Goal: Navigation & Orientation: Find specific page/section

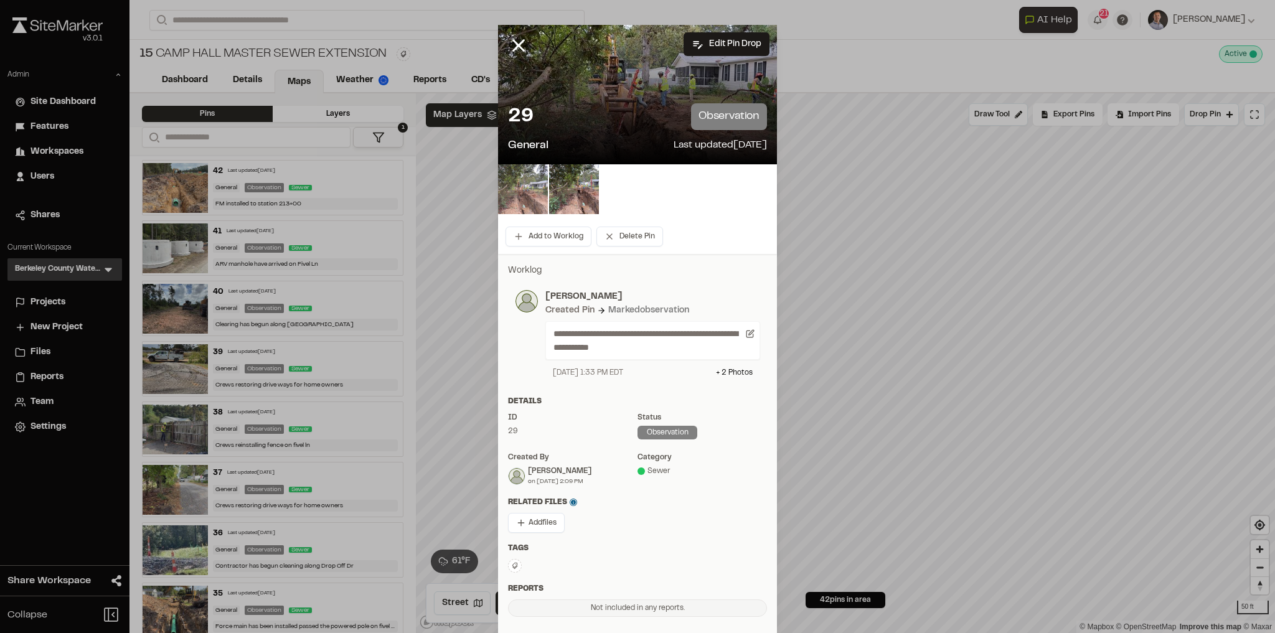
click at [511, 188] on img at bounding box center [523, 189] width 50 height 50
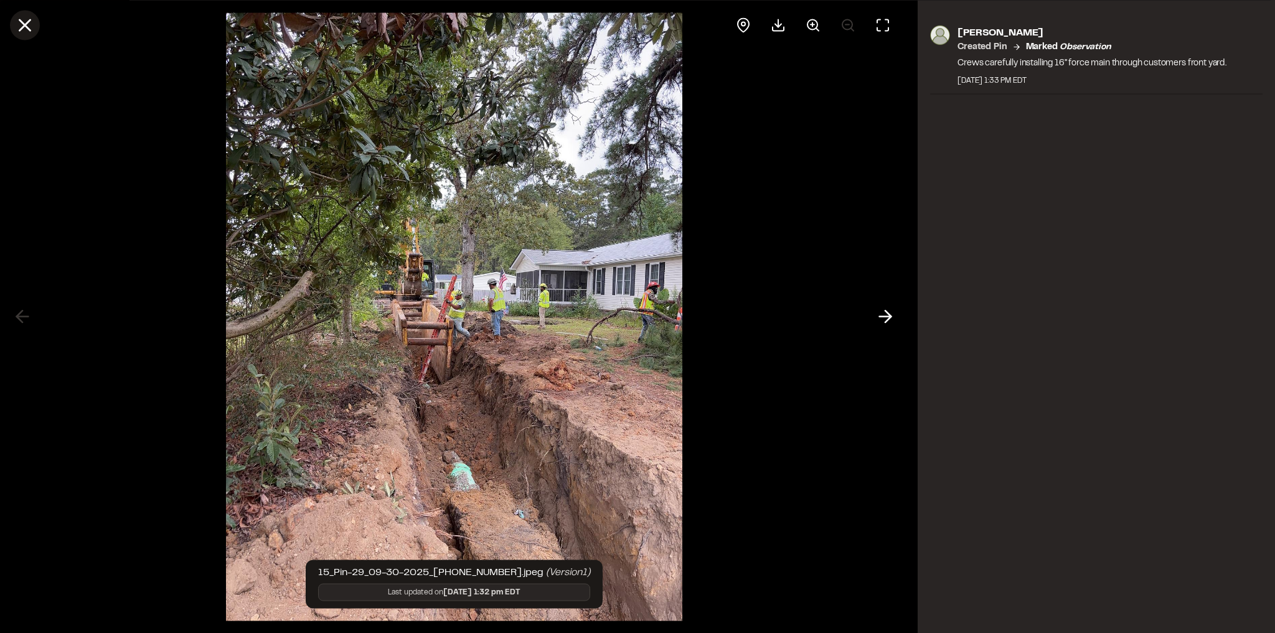
click at [26, 31] on icon at bounding box center [24, 24] width 21 height 21
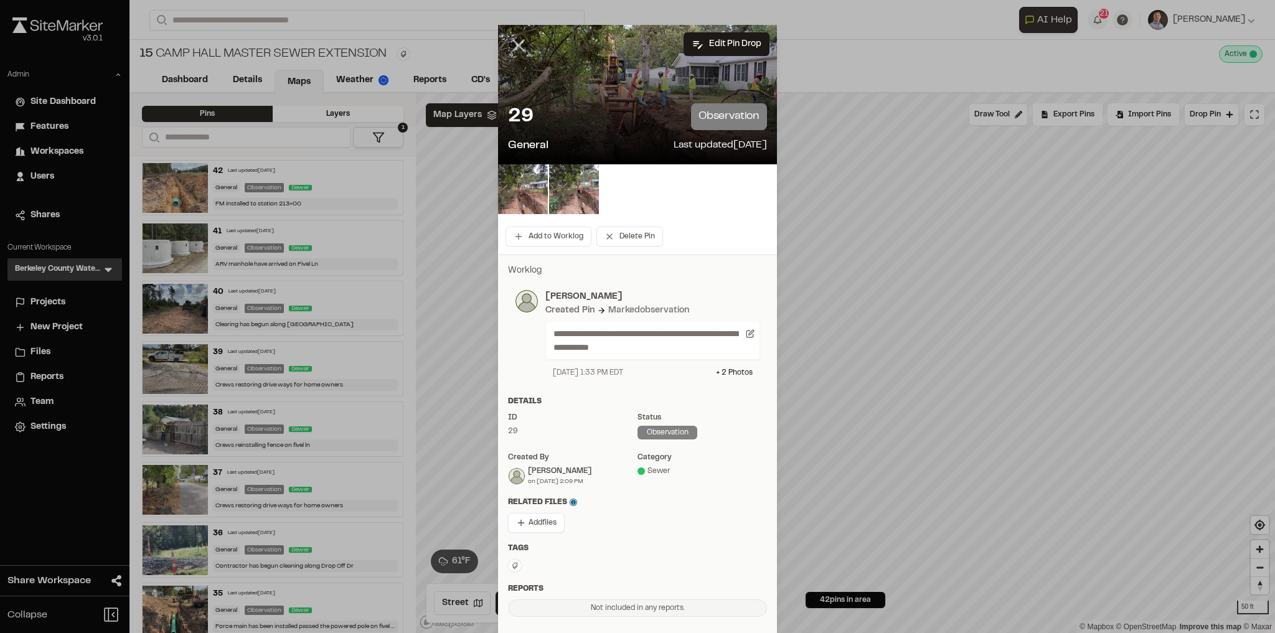
click at [514, 48] on icon at bounding box center [518, 45] width 21 height 21
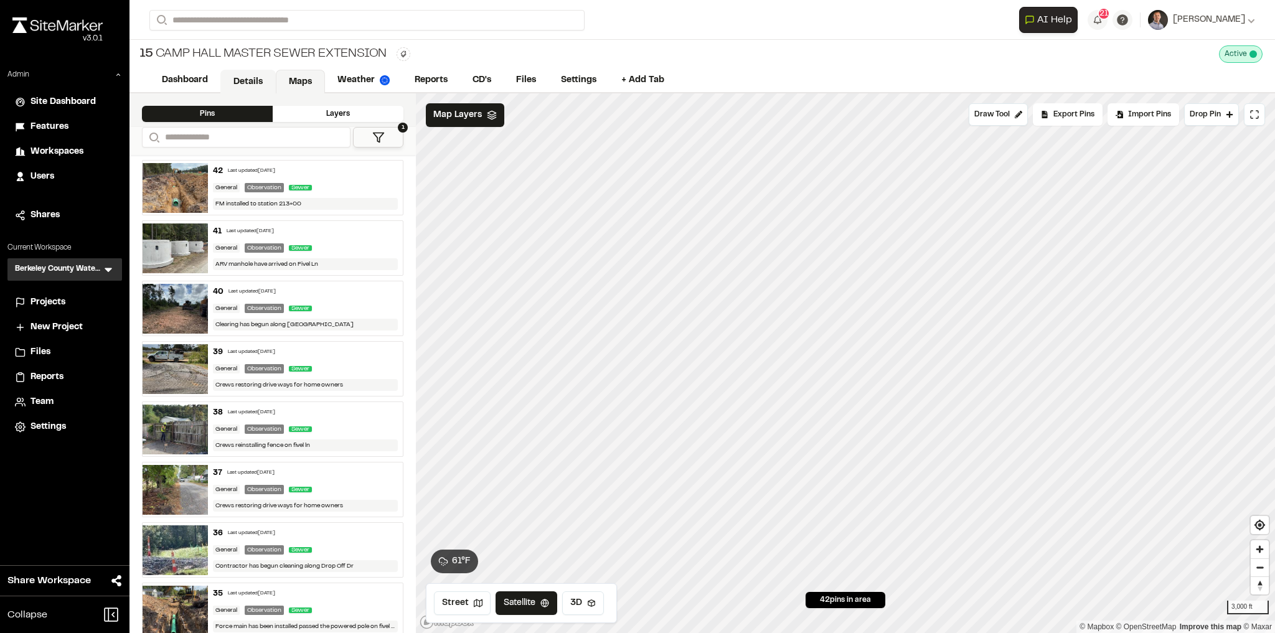
click at [257, 78] on link "Details" at bounding box center [247, 82] width 55 height 24
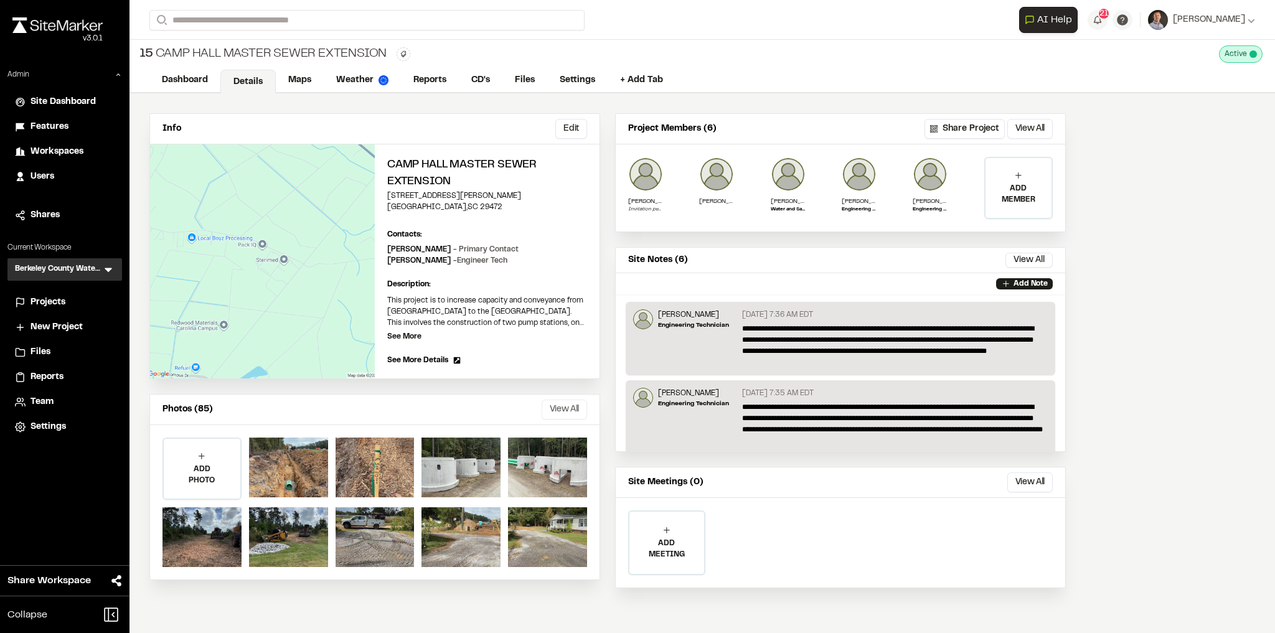
click at [554, 402] on button "View All" at bounding box center [564, 410] width 45 height 20
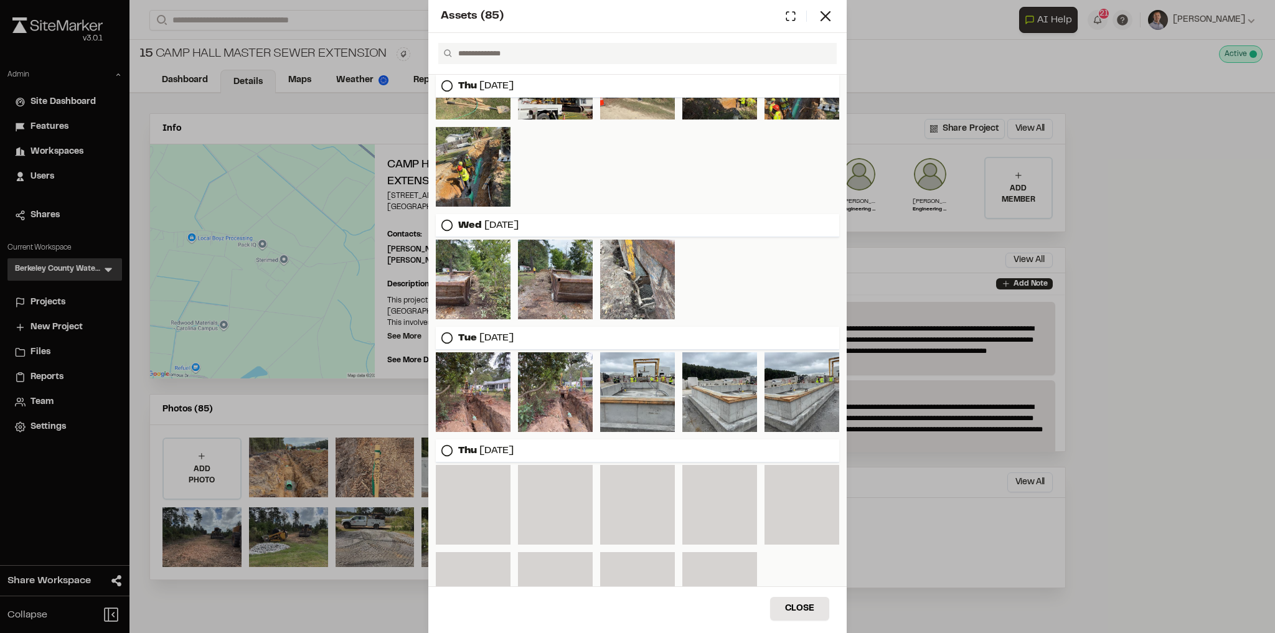
scroll to position [574, 0]
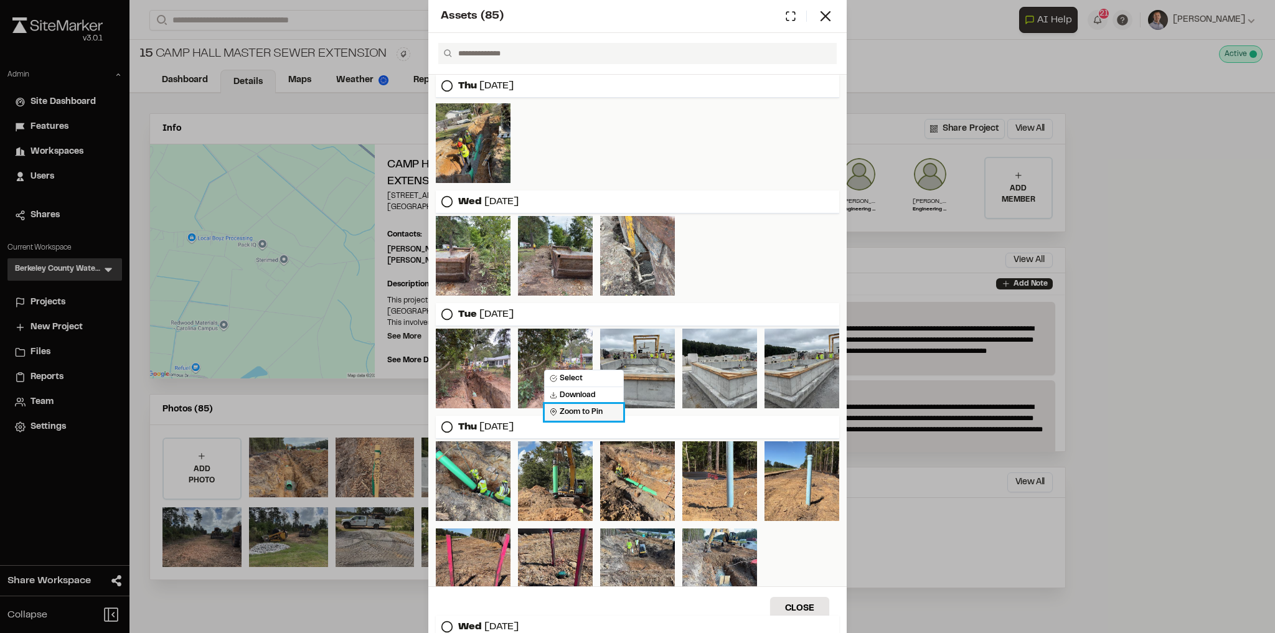
click at [559, 413] on span "Zoom to Pin" at bounding box center [576, 412] width 53 height 11
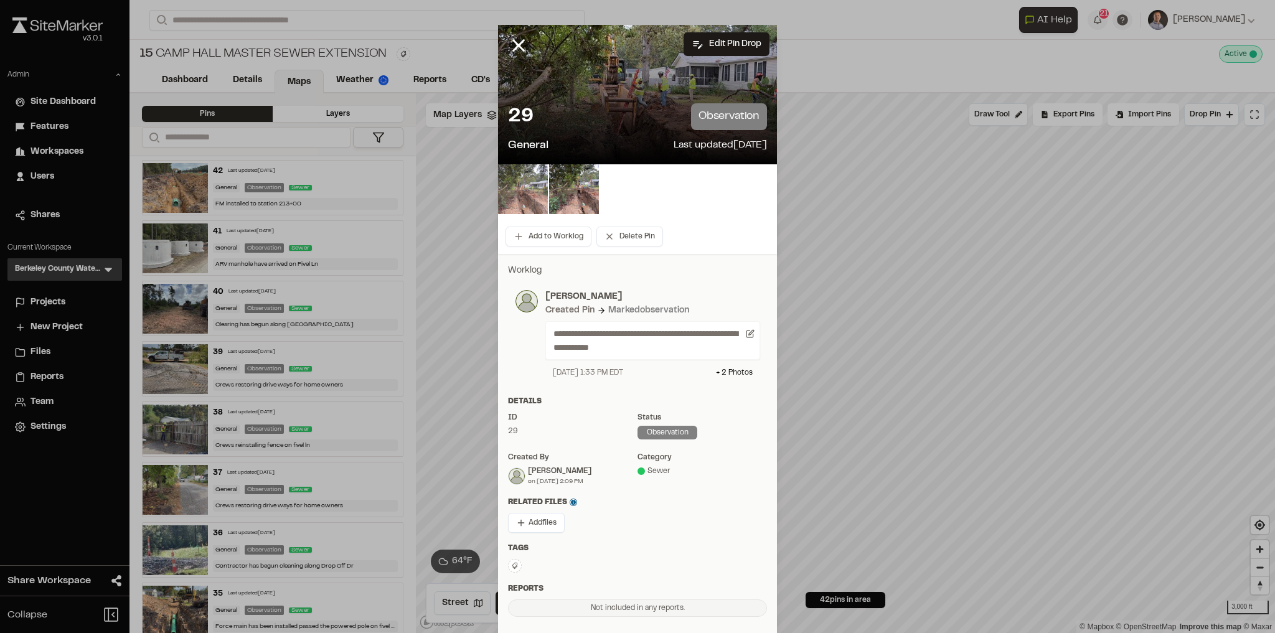
click at [524, 198] on img at bounding box center [523, 189] width 50 height 50
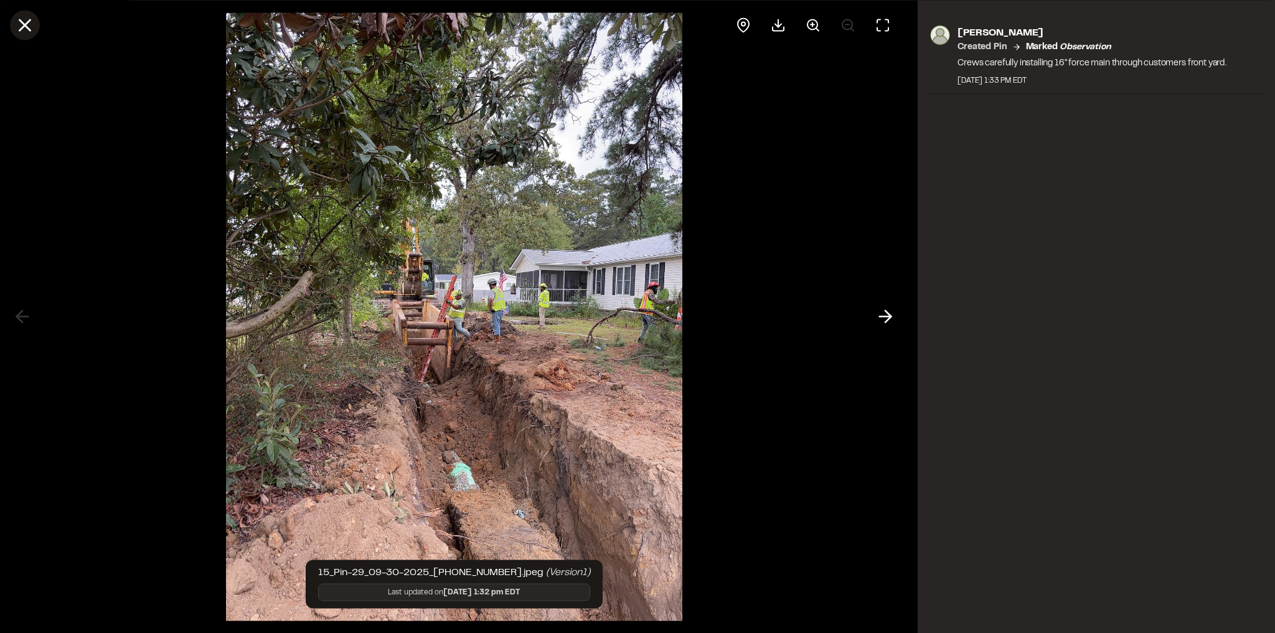
click at [22, 28] on line at bounding box center [25, 25] width 11 height 11
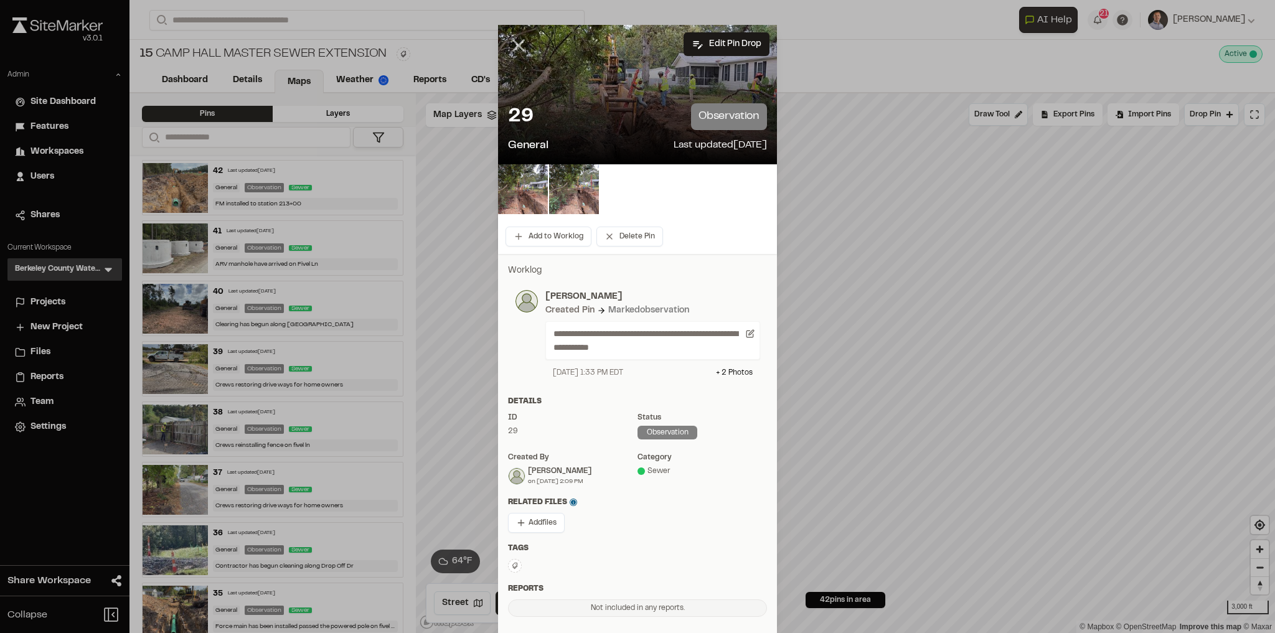
click at [515, 49] on icon at bounding box center [518, 45] width 21 height 21
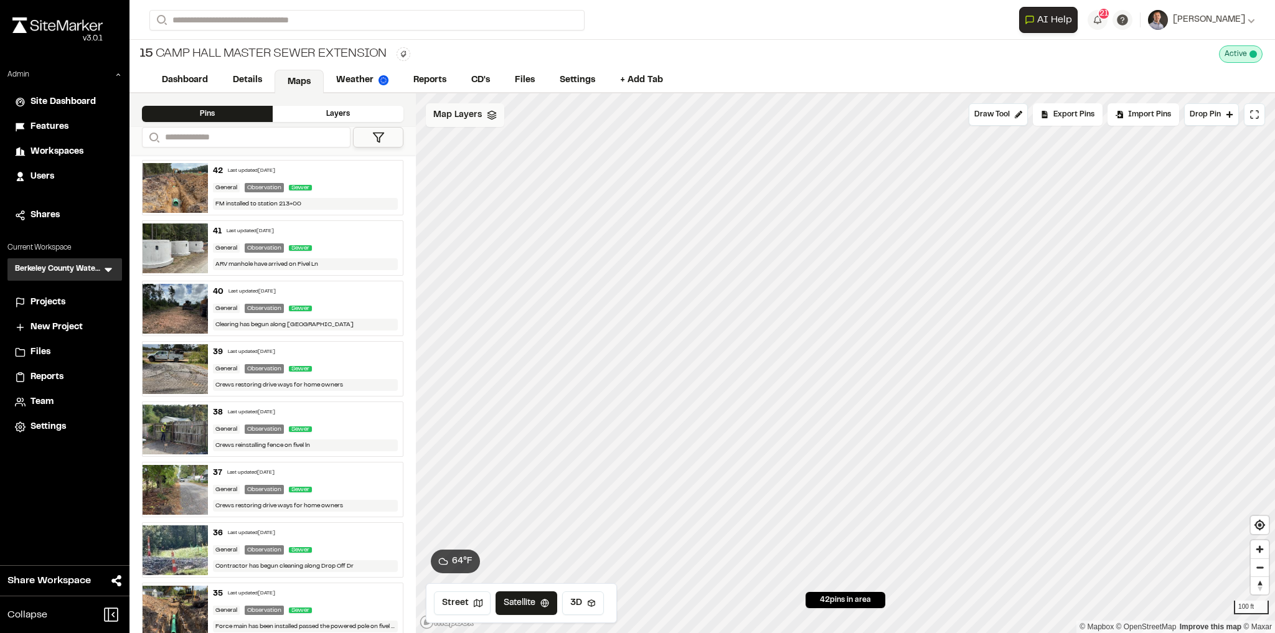
click at [469, 125] on div "Map Layers" at bounding box center [465, 115] width 78 height 24
click at [569, 146] on icon at bounding box center [570, 145] width 10 height 8
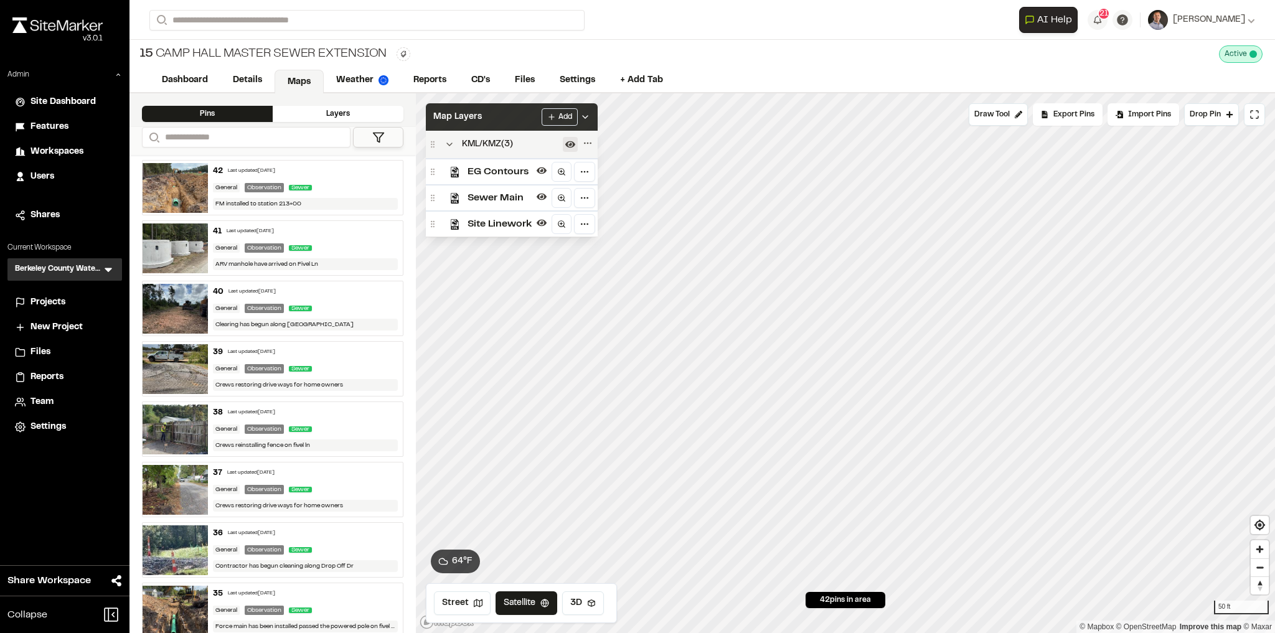
click at [511, 116] on div "Map Layers Add" at bounding box center [512, 116] width 172 height 27
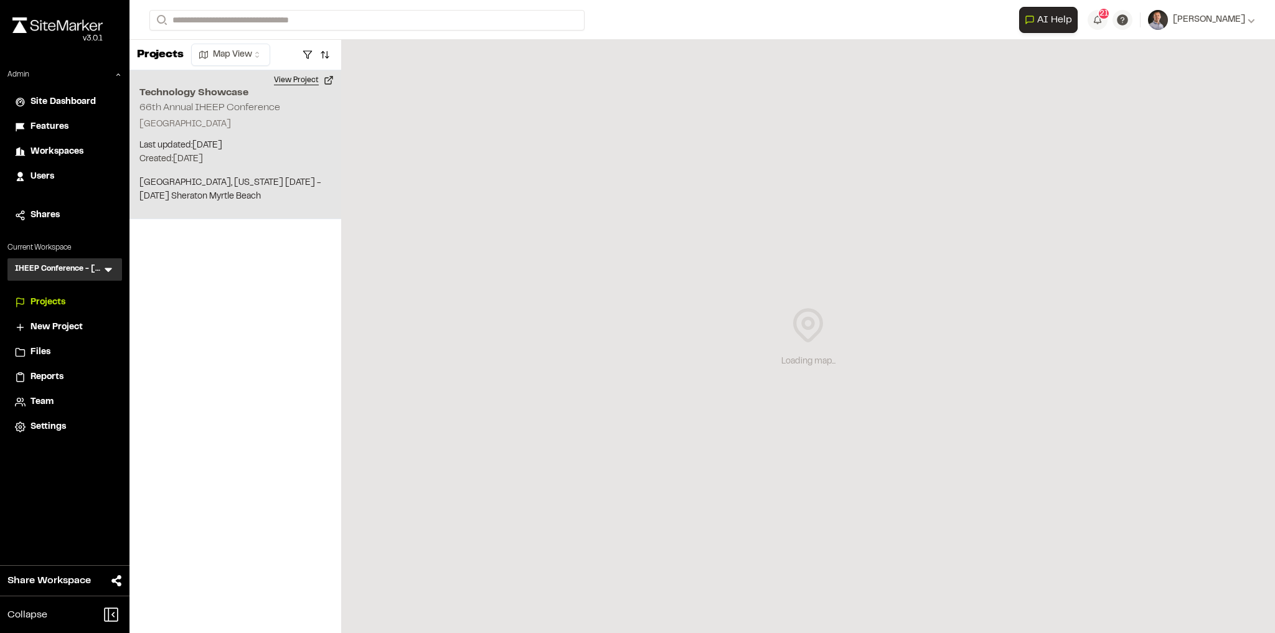
click at [286, 80] on button "View Project" at bounding box center [304, 80] width 75 height 20
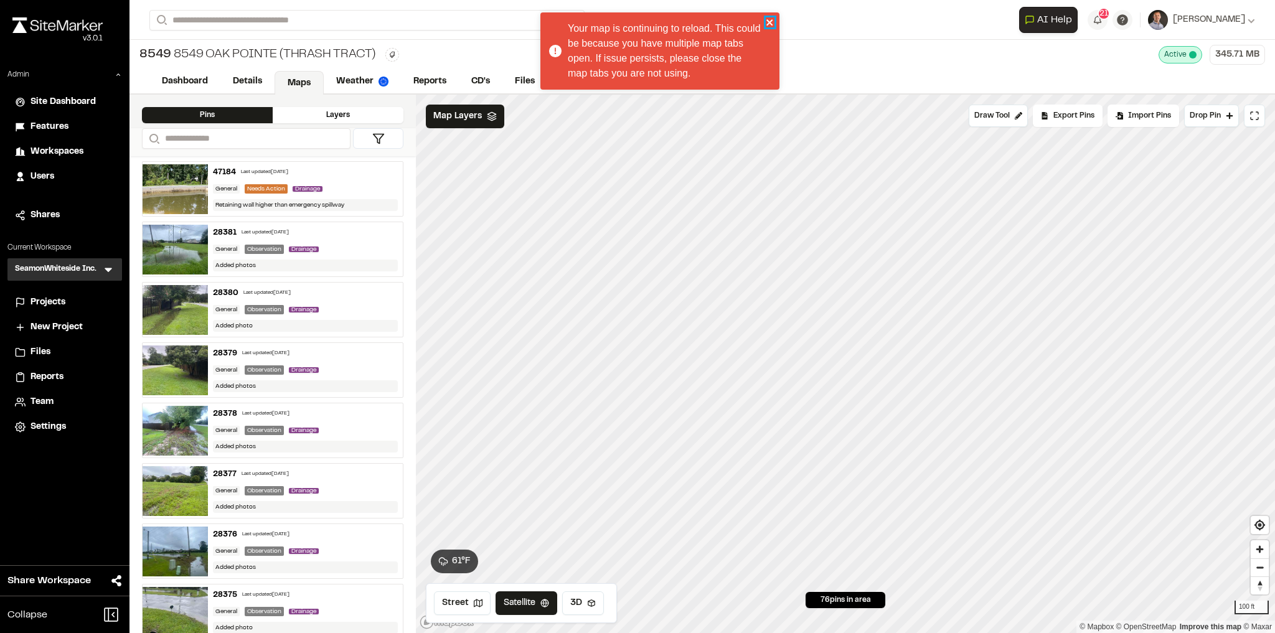
click at [768, 20] on icon "close" at bounding box center [770, 22] width 6 height 6
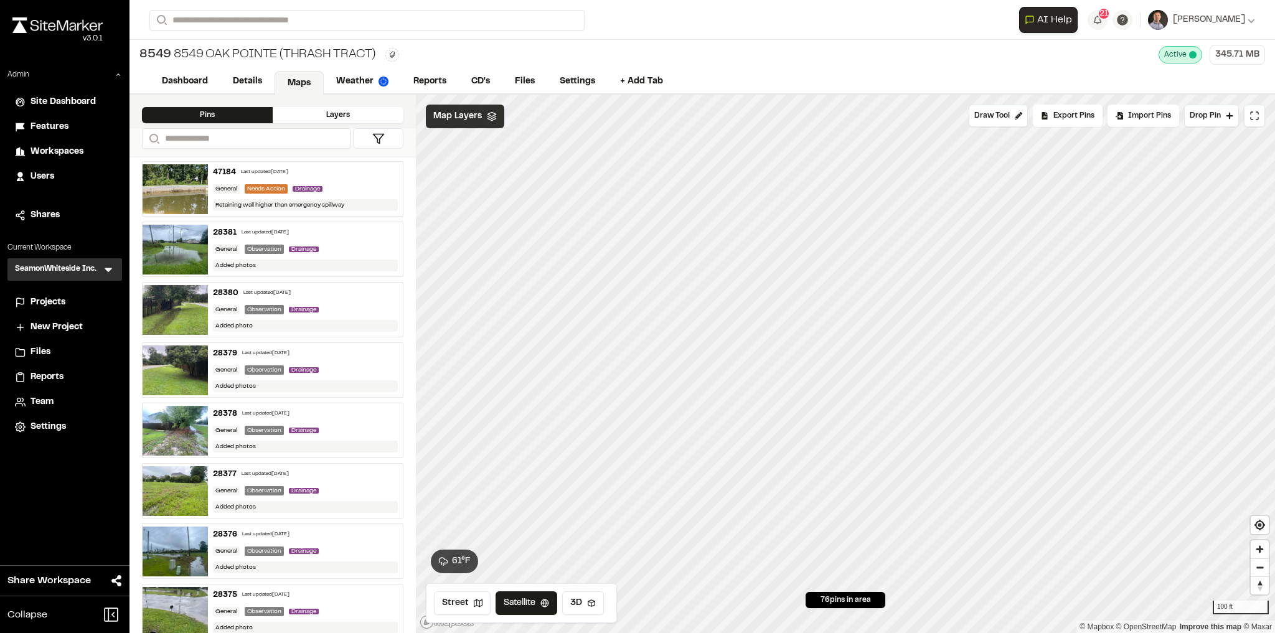
click at [471, 118] on span "Map Layers" at bounding box center [457, 117] width 49 height 14
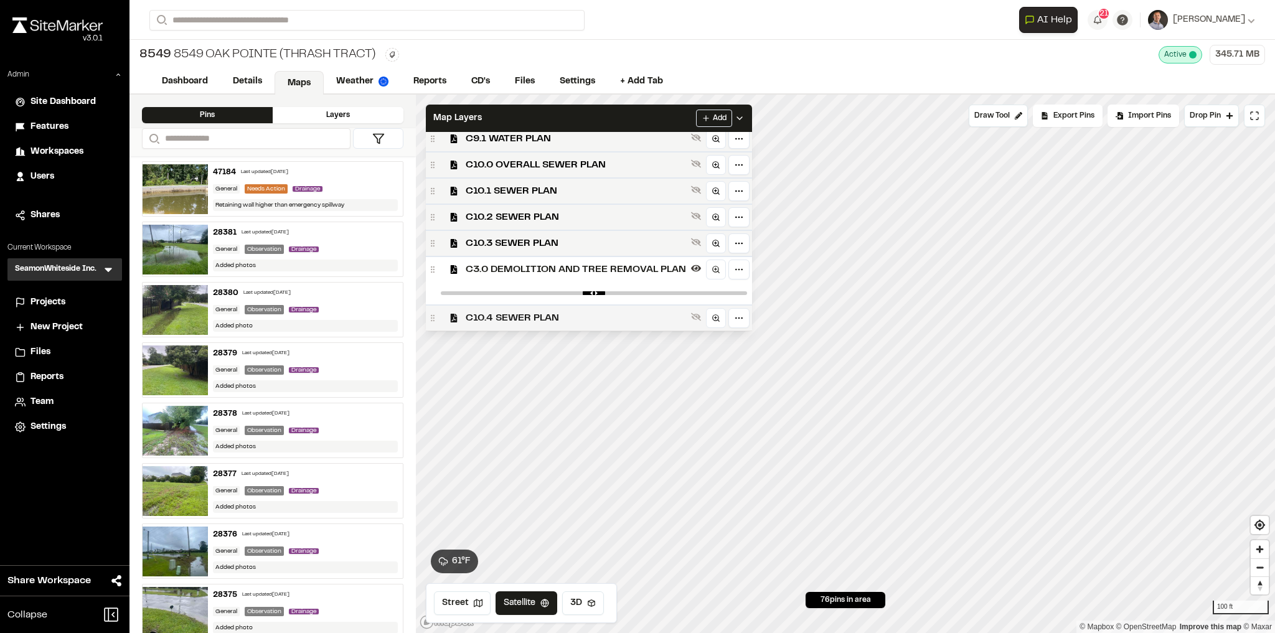
scroll to position [325, 0]
type input "****"
click at [671, 291] on input "range" at bounding box center [594, 293] width 306 height 4
click at [661, 113] on div "Map Layers Add" at bounding box center [589, 118] width 326 height 27
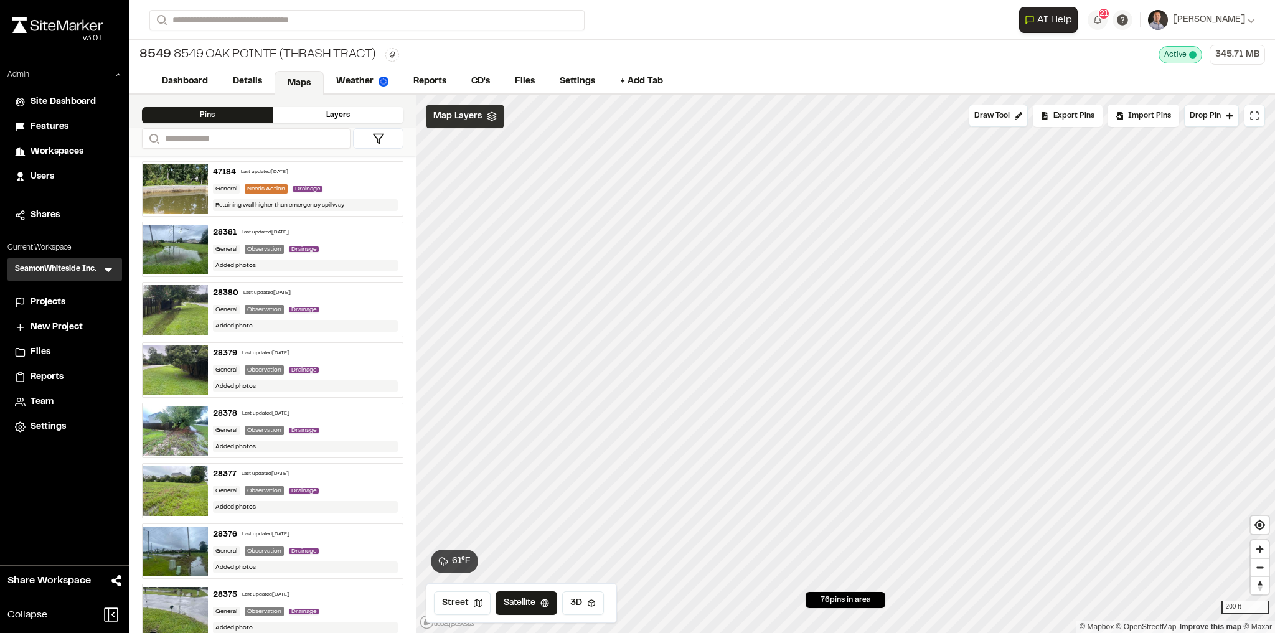
click at [455, 123] on div "Map Layers" at bounding box center [465, 117] width 78 height 24
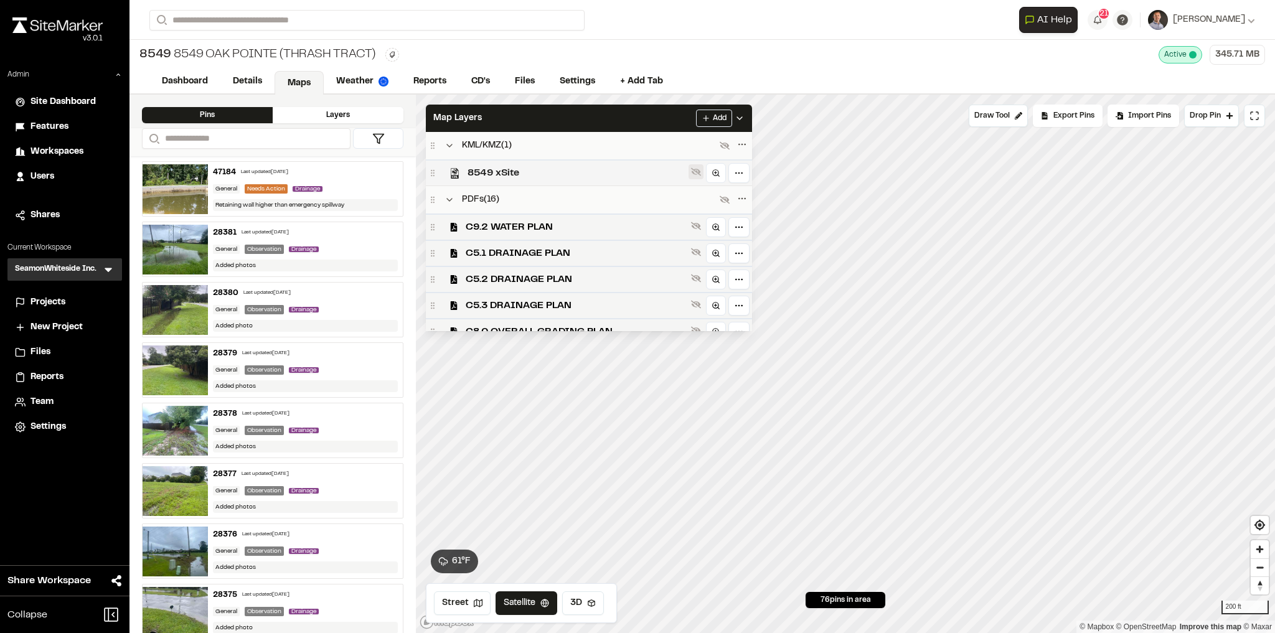
click at [691, 171] on icon at bounding box center [696, 172] width 10 height 10
click at [605, 120] on div "Map Layers Add" at bounding box center [589, 118] width 326 height 27
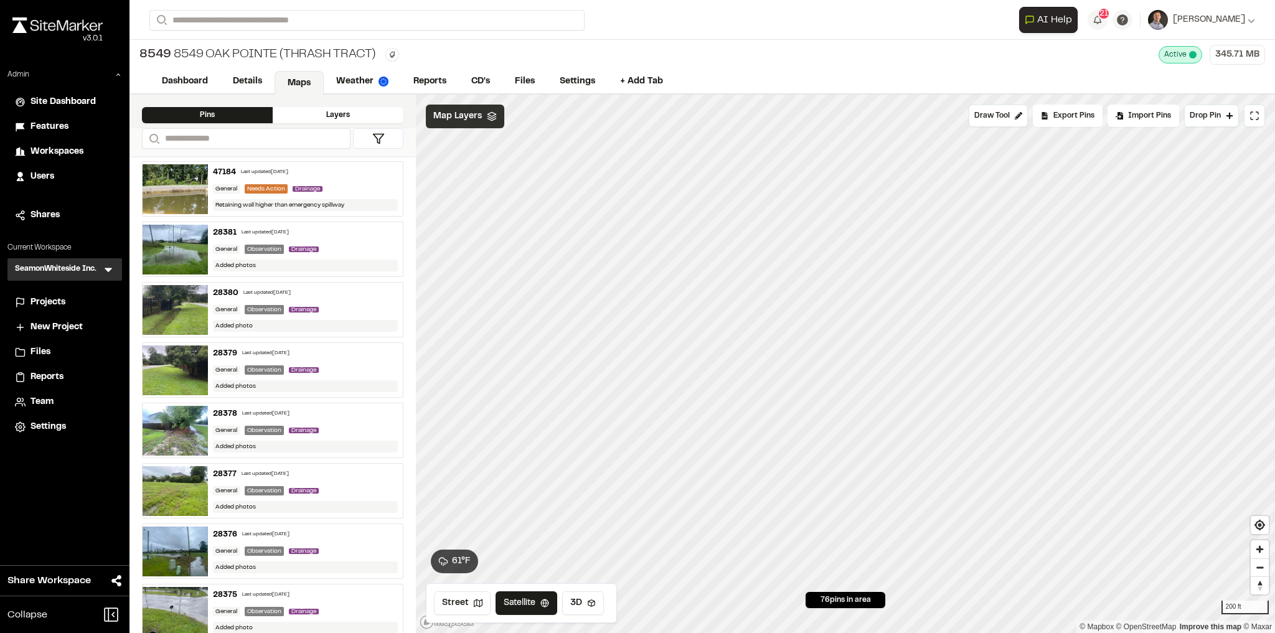
click at [458, 107] on div "Map Layers" at bounding box center [465, 117] width 78 height 24
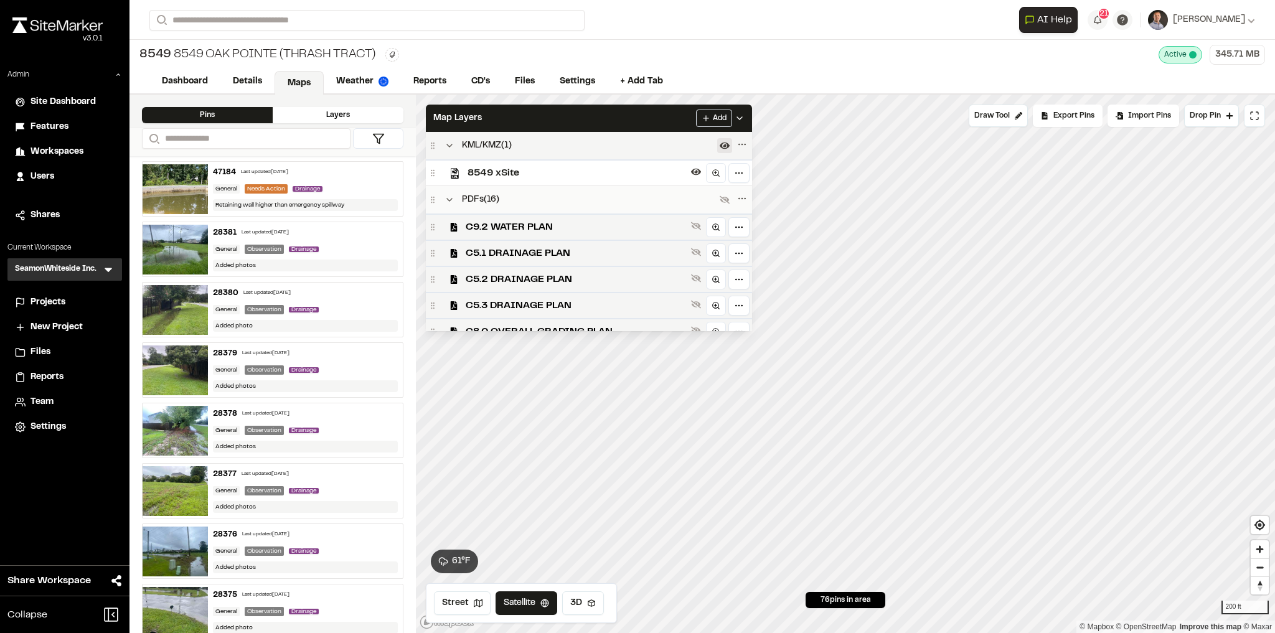
click at [723, 144] on icon at bounding box center [725, 146] width 10 height 7
click at [717, 142] on button at bounding box center [724, 145] width 15 height 15
click at [498, 124] on div "Map Layers Add" at bounding box center [589, 118] width 326 height 27
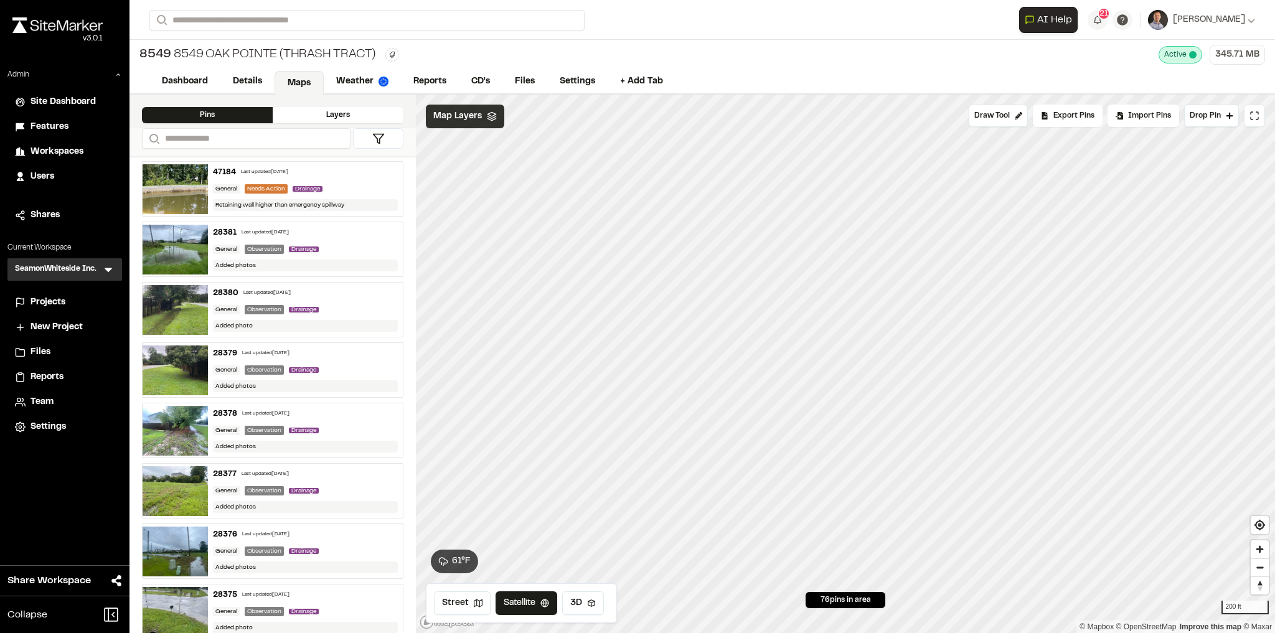
click at [450, 112] on span "Map Layers" at bounding box center [457, 117] width 49 height 14
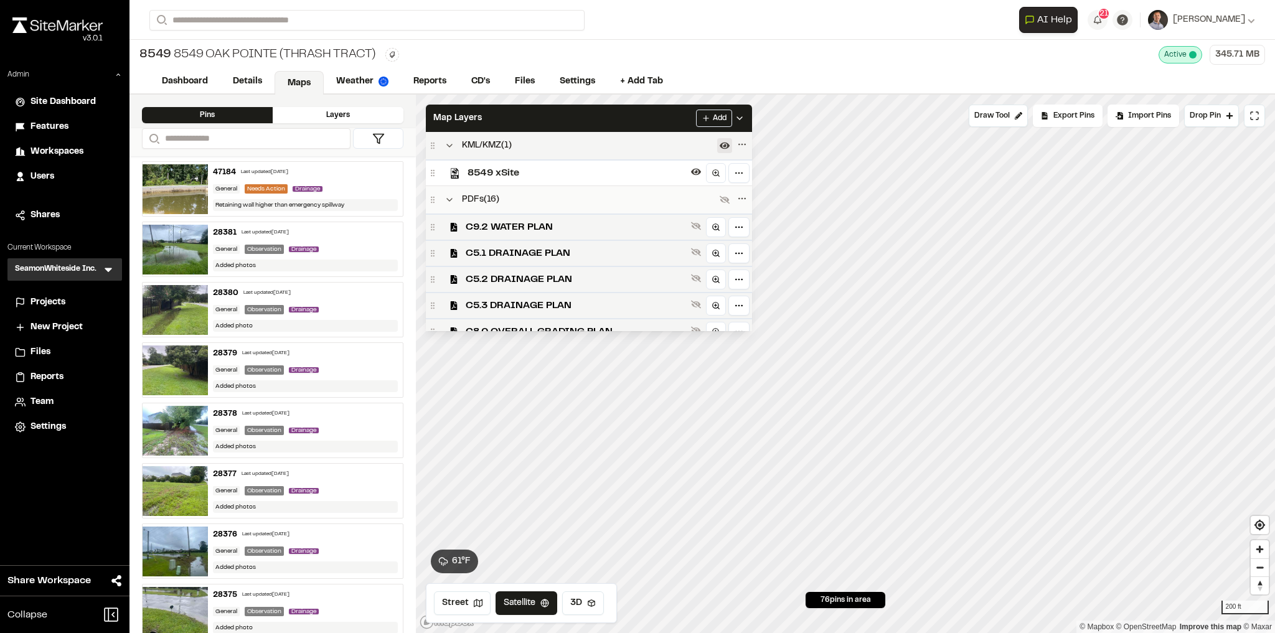
click at [721, 144] on icon at bounding box center [725, 146] width 10 height 10
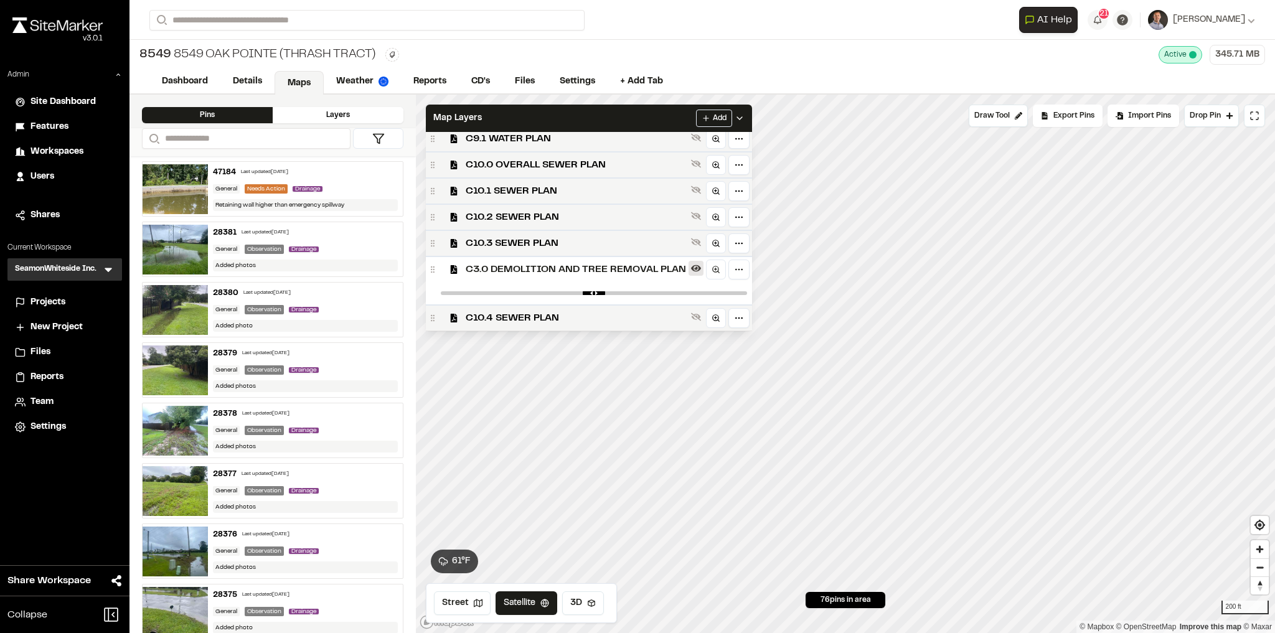
click at [691, 267] on icon at bounding box center [696, 268] width 10 height 7
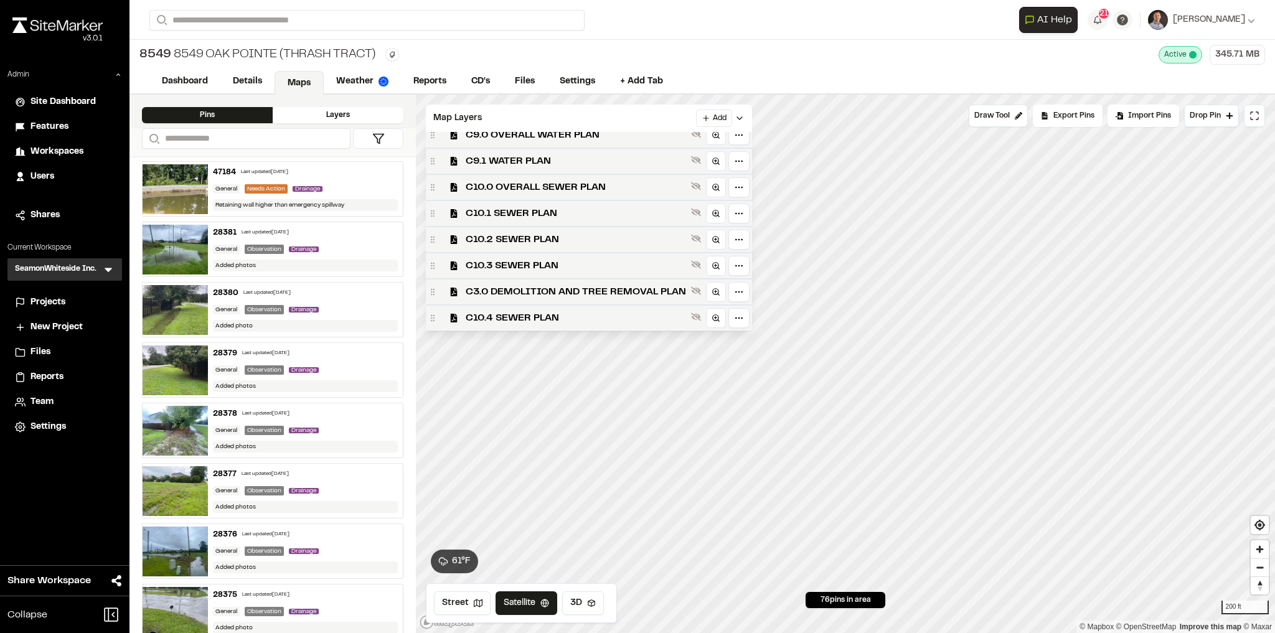
scroll to position [303, 0]
click at [620, 120] on div "Map Layers Add" at bounding box center [589, 118] width 326 height 27
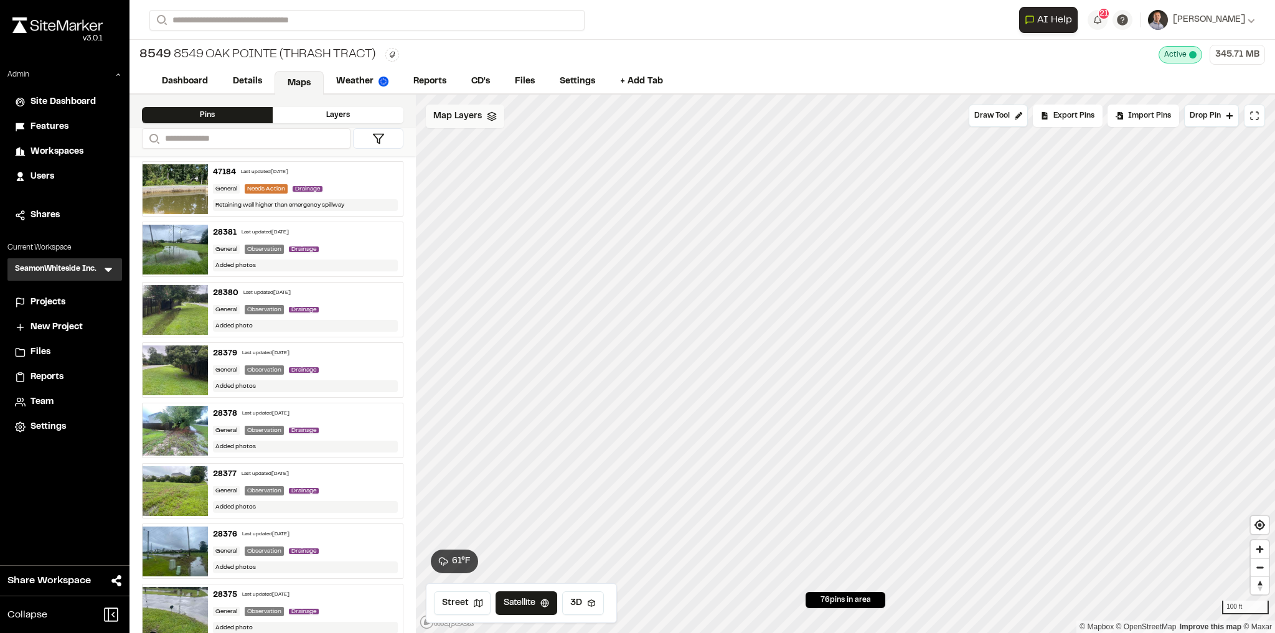
click at [456, 120] on span "Map Layers" at bounding box center [457, 117] width 49 height 14
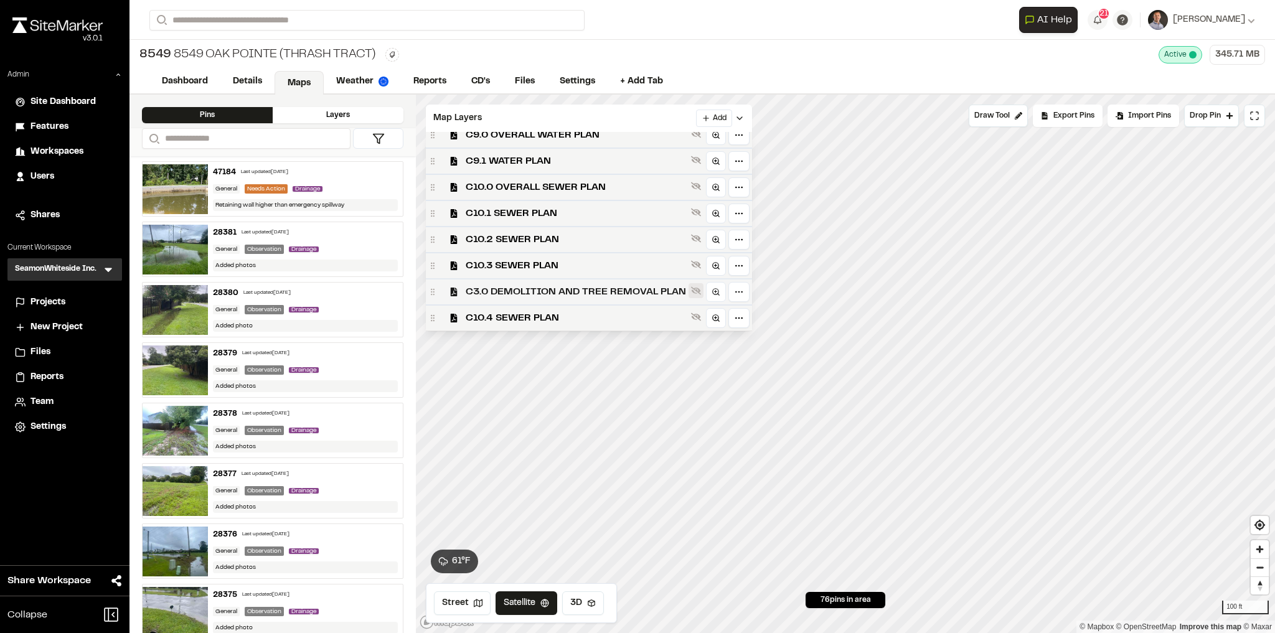
click at [696, 290] on icon at bounding box center [696, 291] width 10 height 8
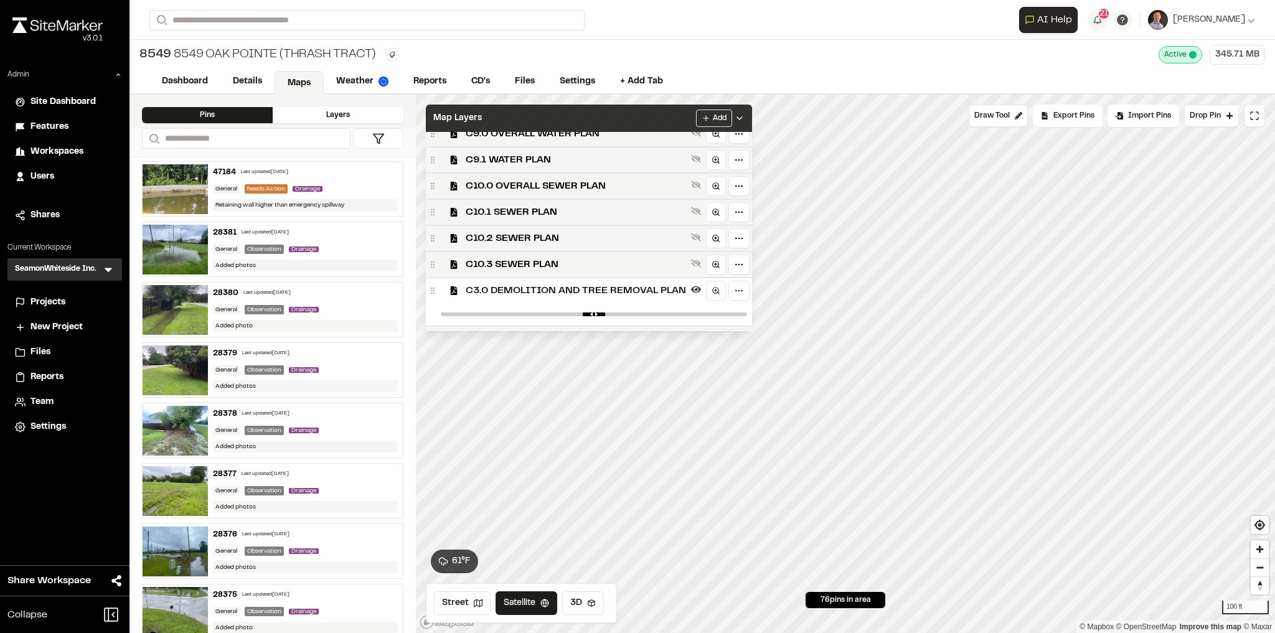
click at [604, 106] on div "Map Layers Add" at bounding box center [589, 118] width 326 height 27
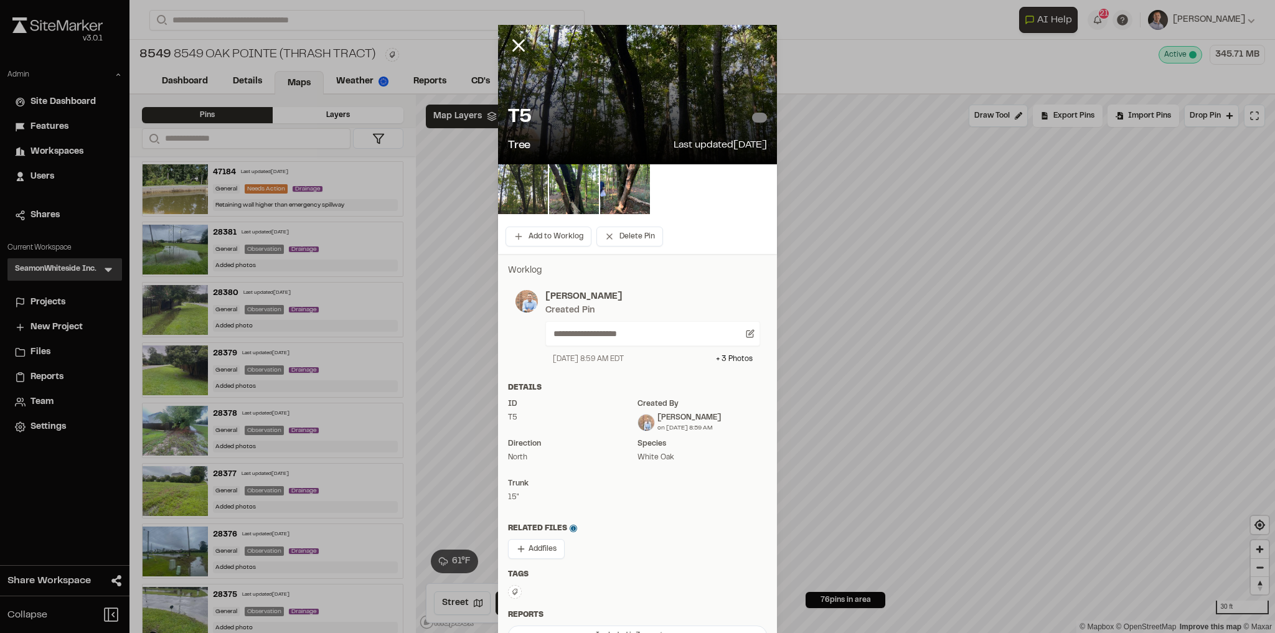
click at [519, 192] on img at bounding box center [523, 189] width 50 height 50
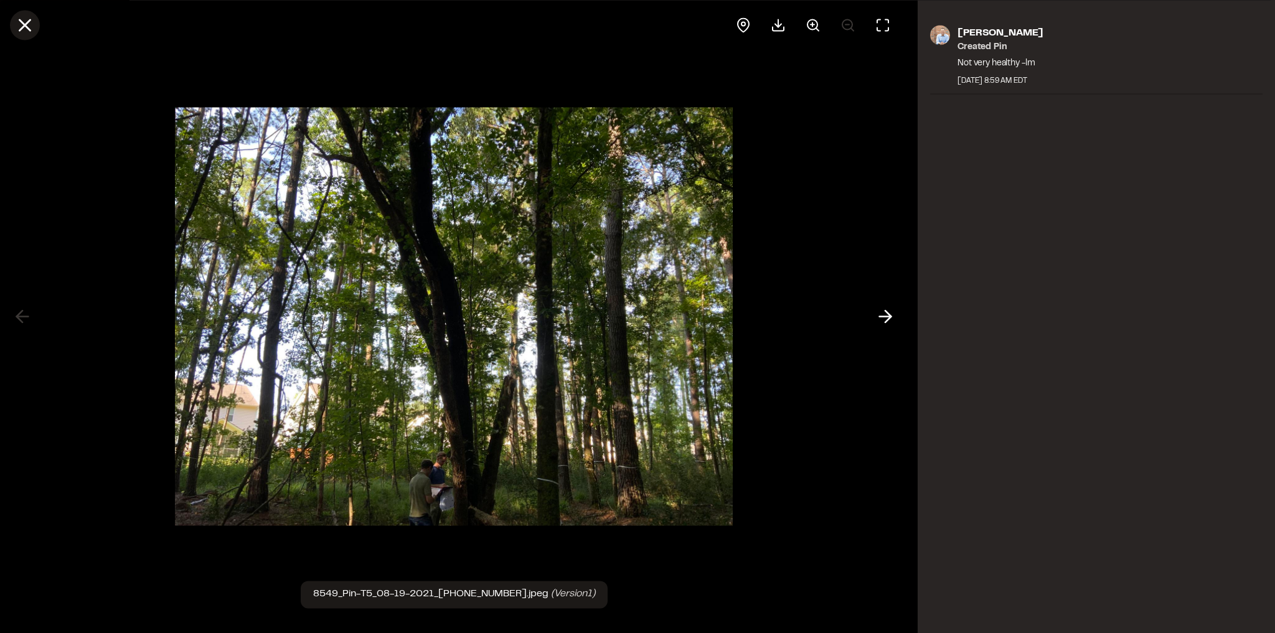
click at [26, 28] on icon at bounding box center [24, 24] width 21 height 21
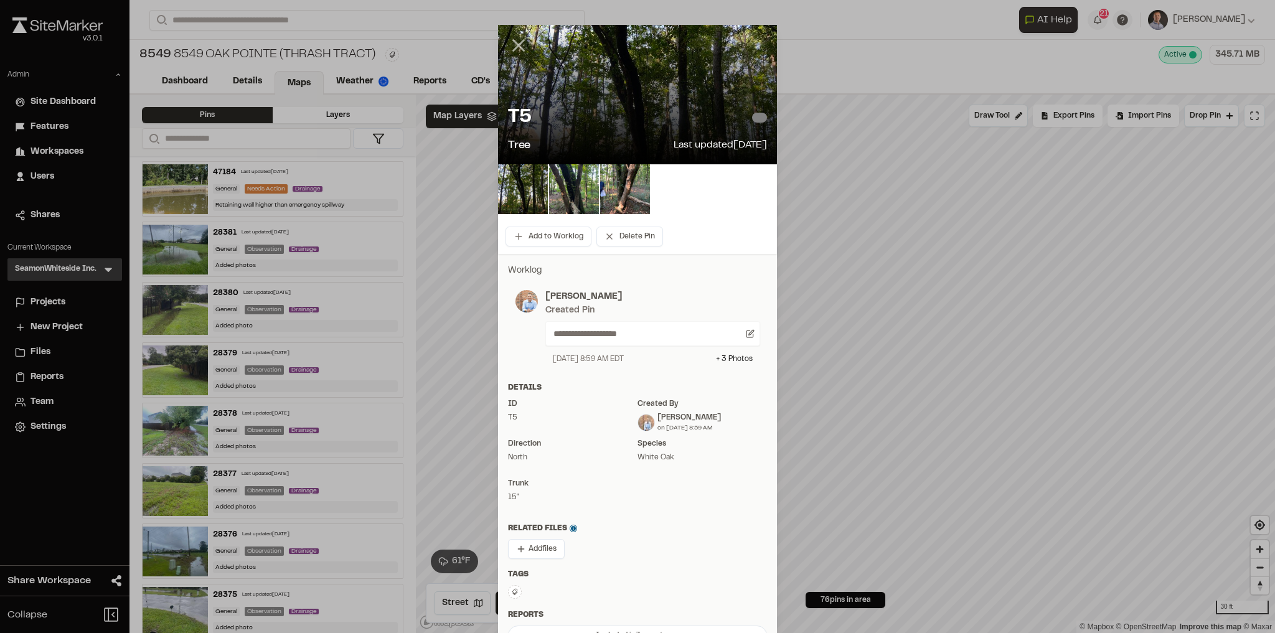
click at [514, 49] on line at bounding box center [519, 45] width 11 height 11
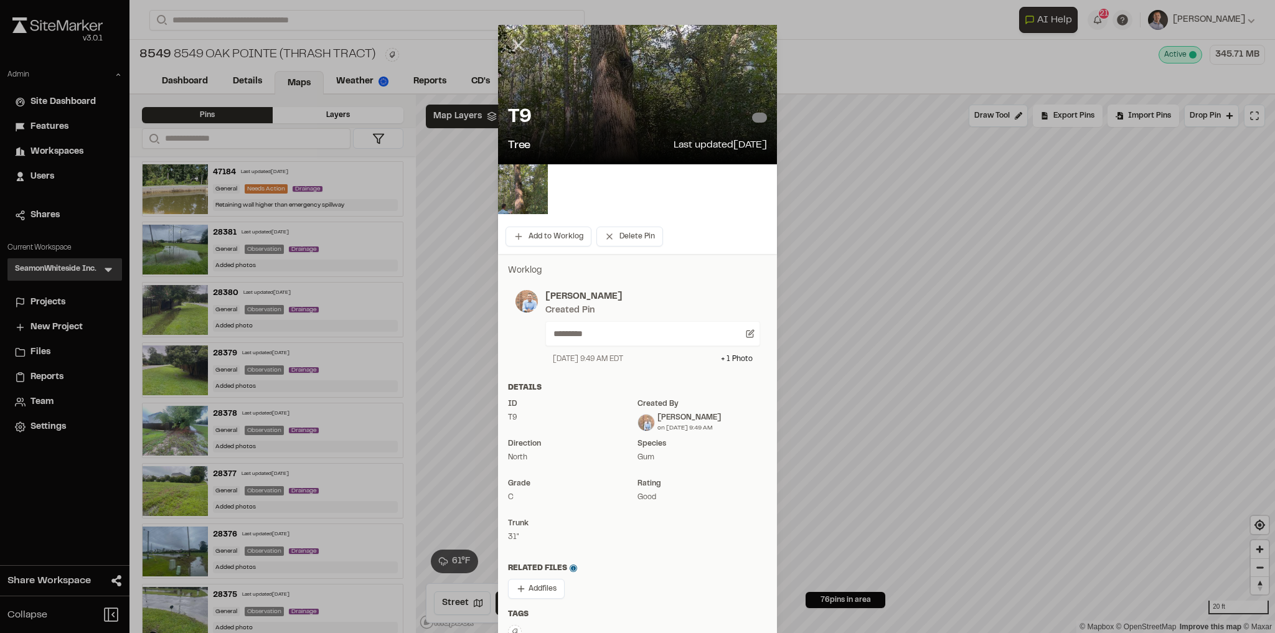
click at [508, 50] on icon at bounding box center [518, 45] width 21 height 21
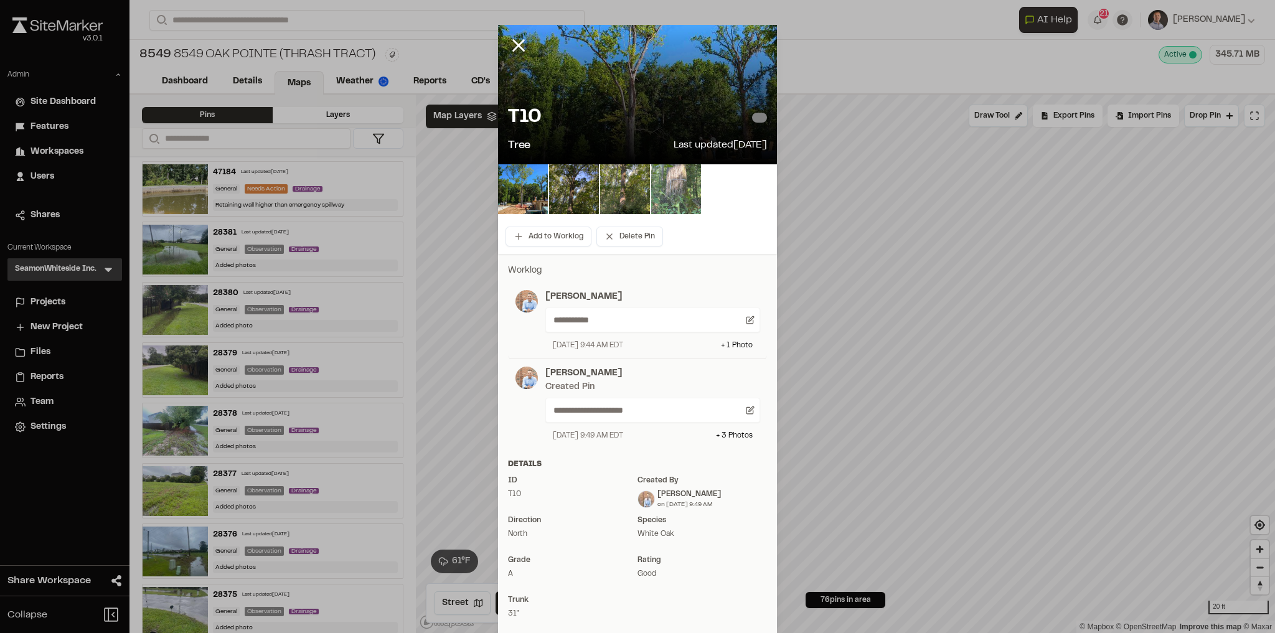
click at [664, 198] on img at bounding box center [676, 189] width 50 height 50
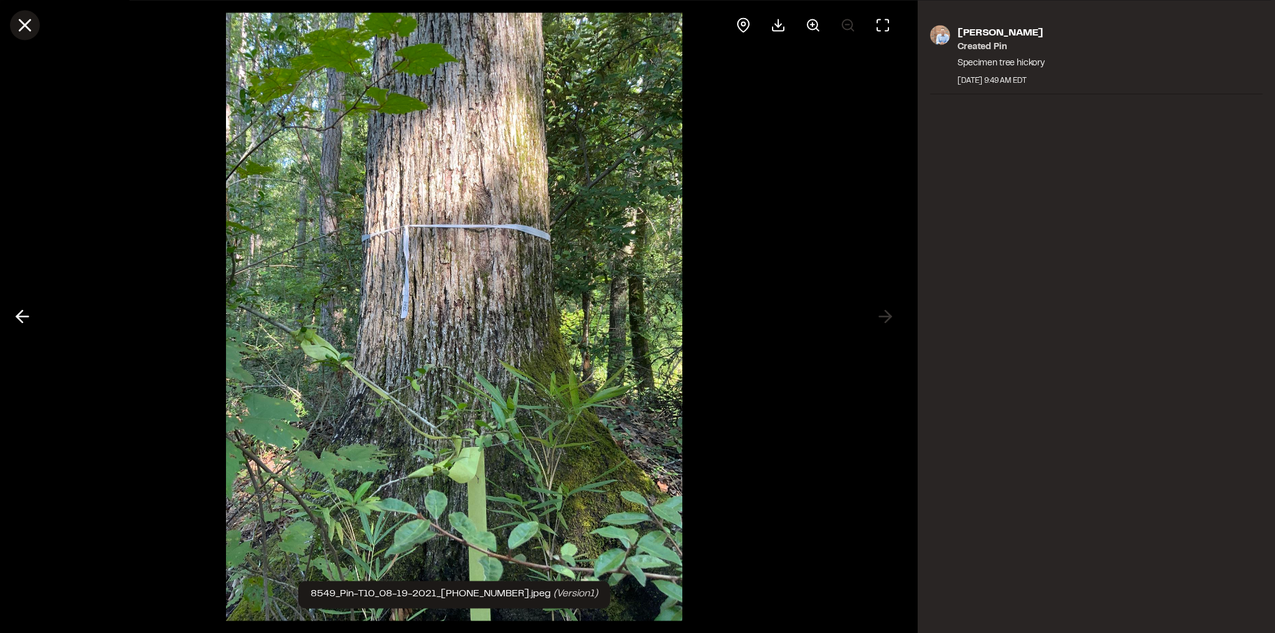
click at [19, 21] on icon at bounding box center [24, 24] width 21 height 21
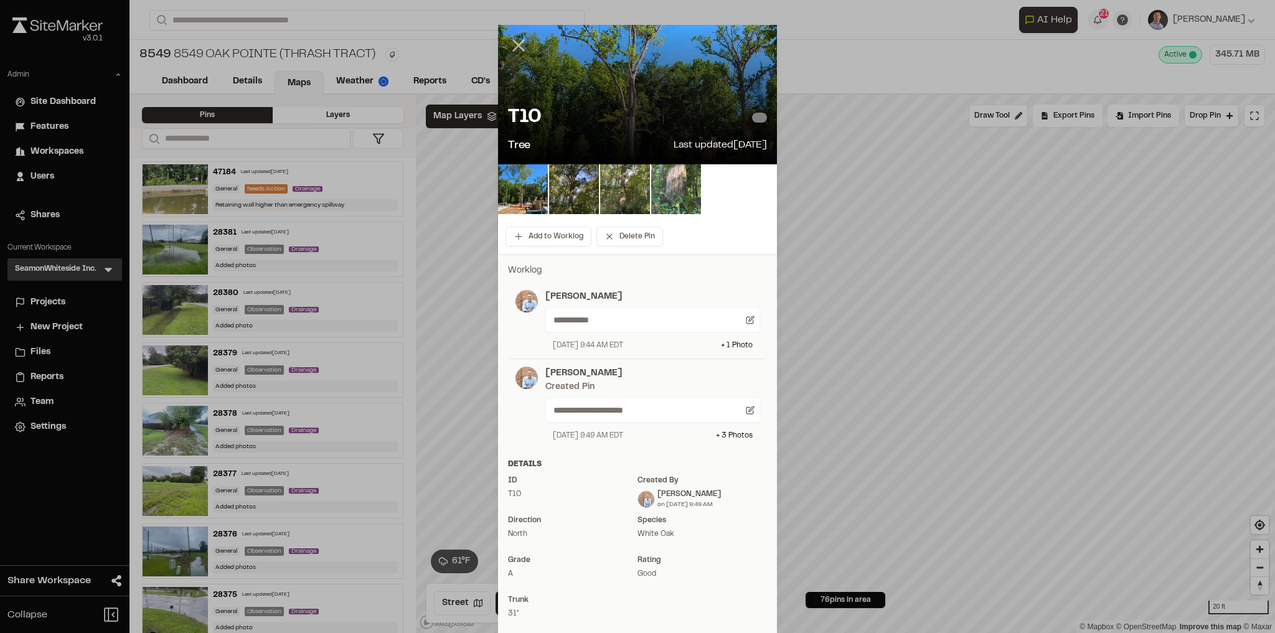
click at [509, 45] on icon at bounding box center [518, 45] width 21 height 21
click at [514, 194] on img at bounding box center [523, 189] width 50 height 50
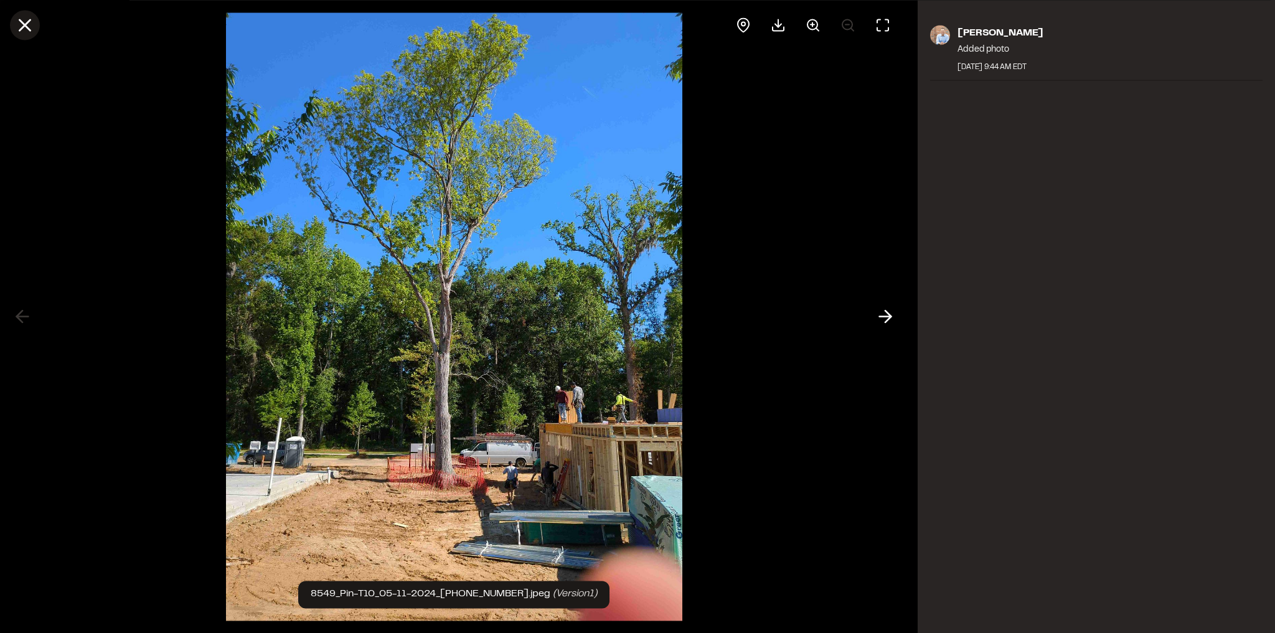
click at [35, 26] on icon at bounding box center [24, 24] width 21 height 21
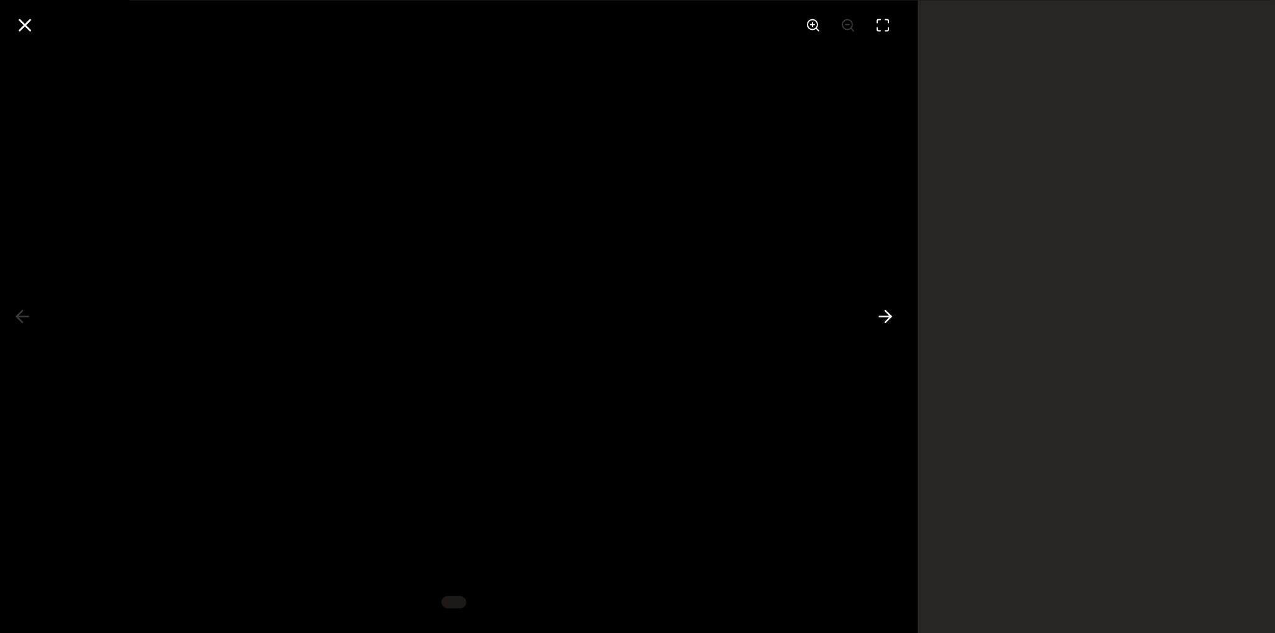
click at [27, 27] on div at bounding box center [637, 316] width 1275 height 633
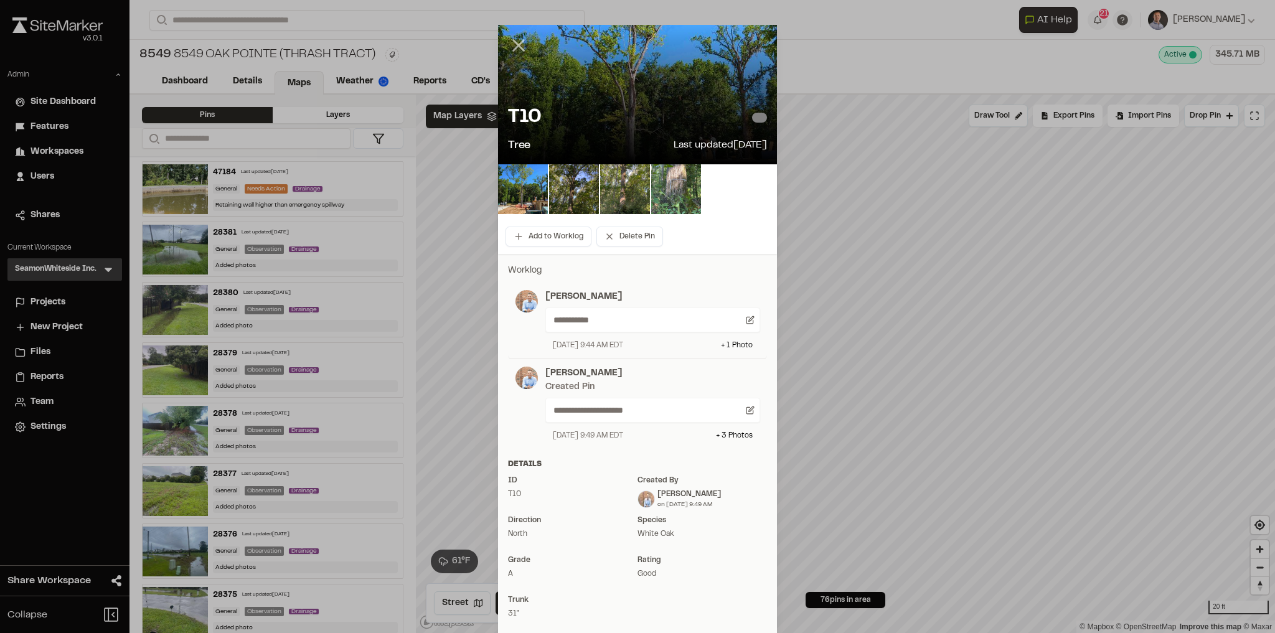
click at [511, 50] on icon at bounding box center [518, 45] width 21 height 21
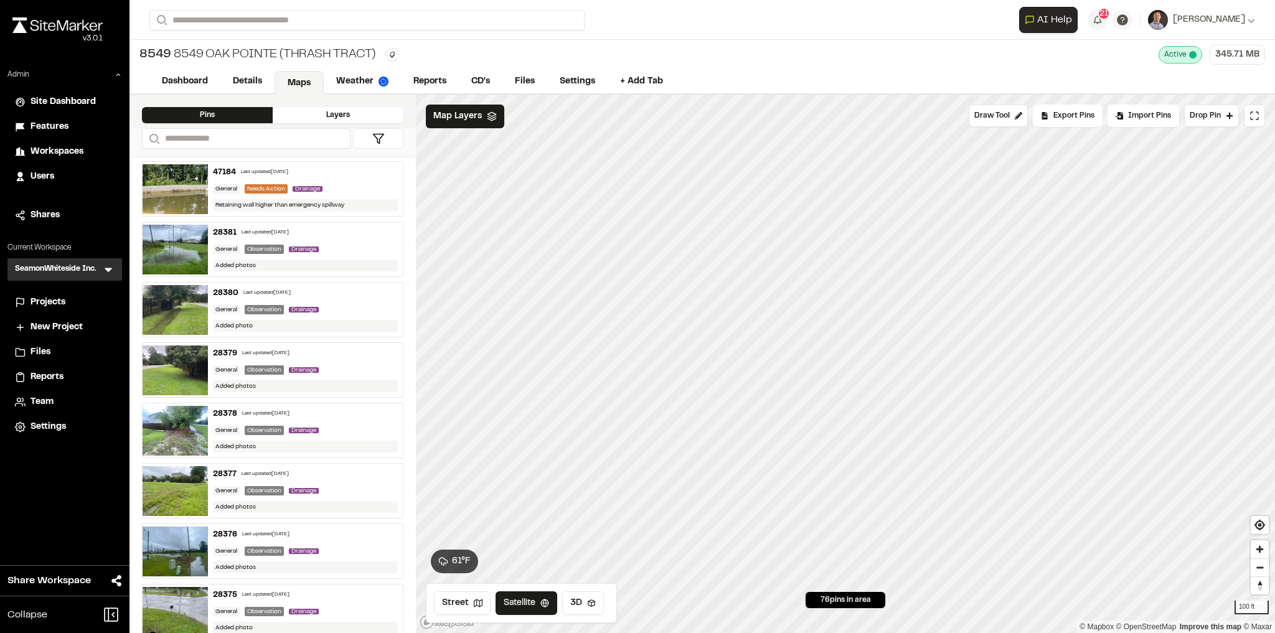
click at [71, 299] on div "Projects" at bounding box center [73, 303] width 84 height 14
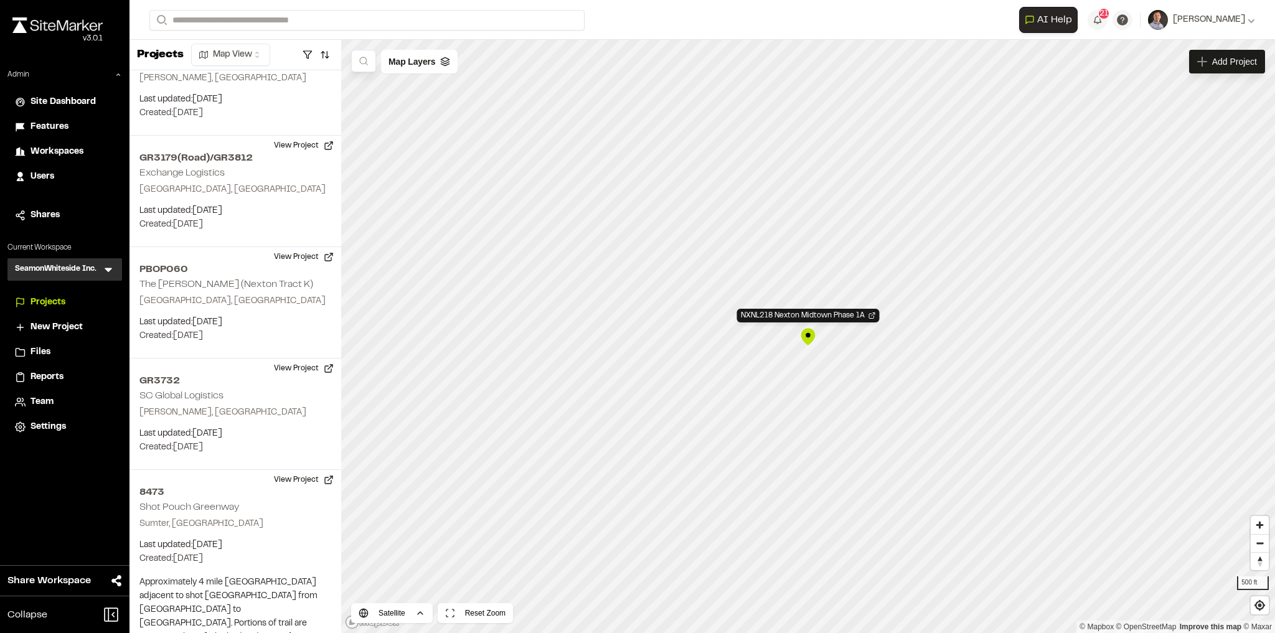
scroll to position [127286, 0]
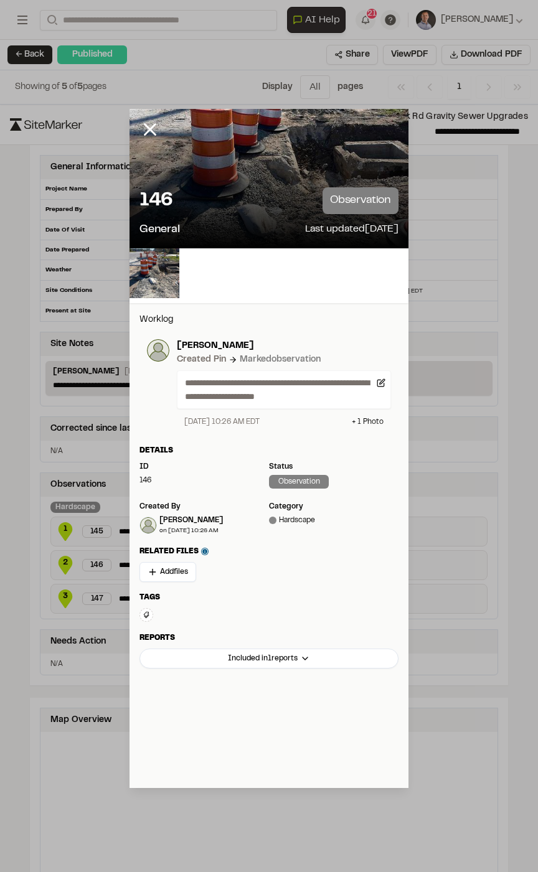
scroll to position [1594, 0]
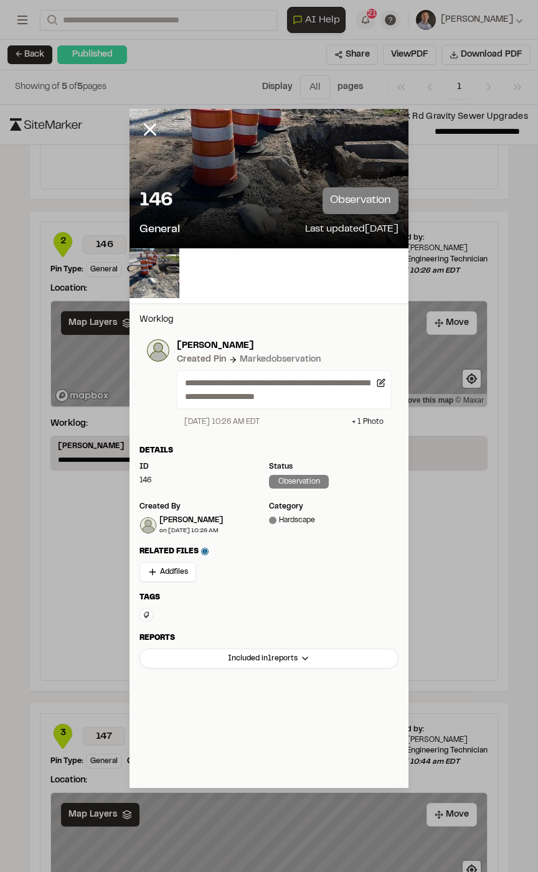
drag, startPoint x: 152, startPoint y: 128, endPoint x: 197, endPoint y: 248, distance: 128.9
click at [152, 128] on line at bounding box center [150, 130] width 11 height 11
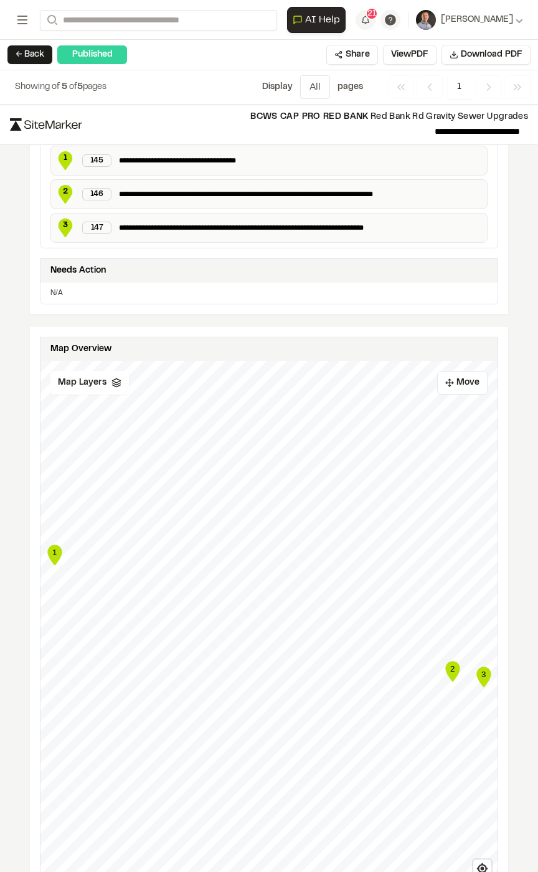
scroll to position [399, 0]
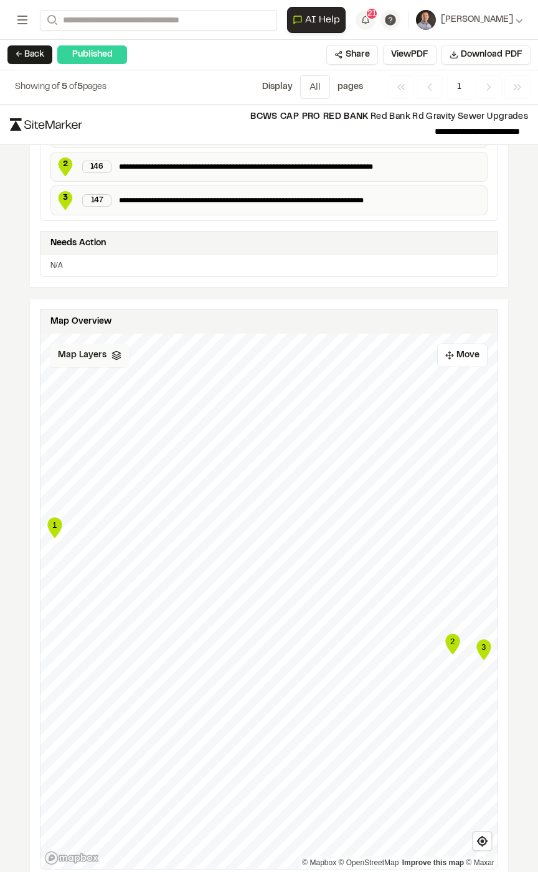
click at [111, 356] on icon at bounding box center [116, 356] width 10 height 10
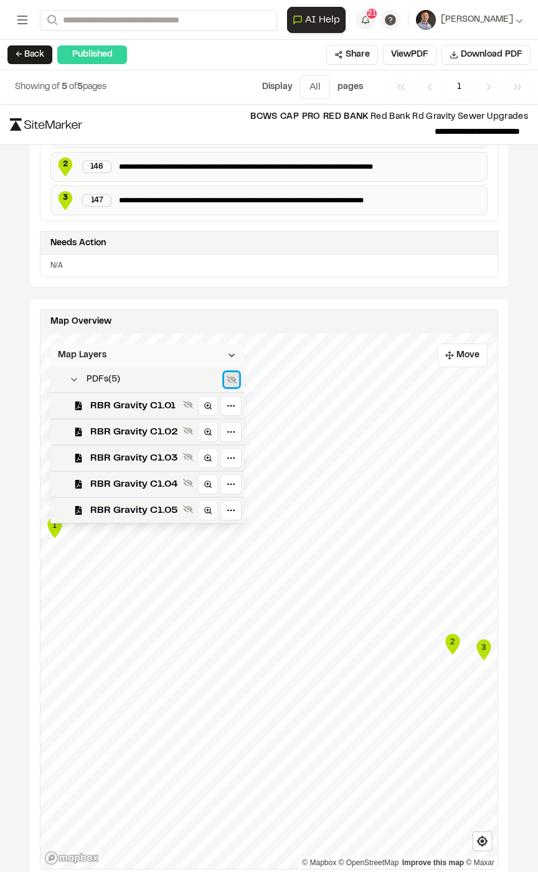
click at [227, 376] on icon at bounding box center [232, 380] width 10 height 8
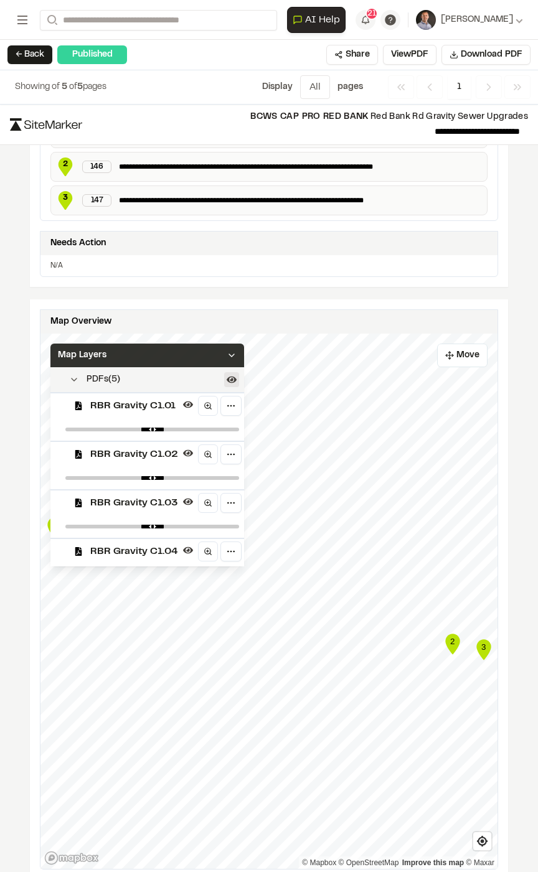
click at [203, 353] on div "Map Layers" at bounding box center [147, 356] width 194 height 24
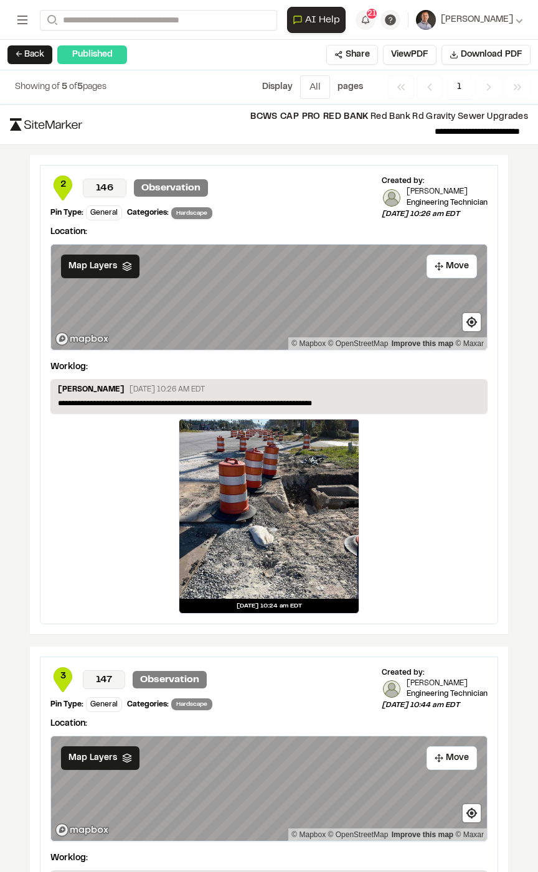
scroll to position [1612, 0]
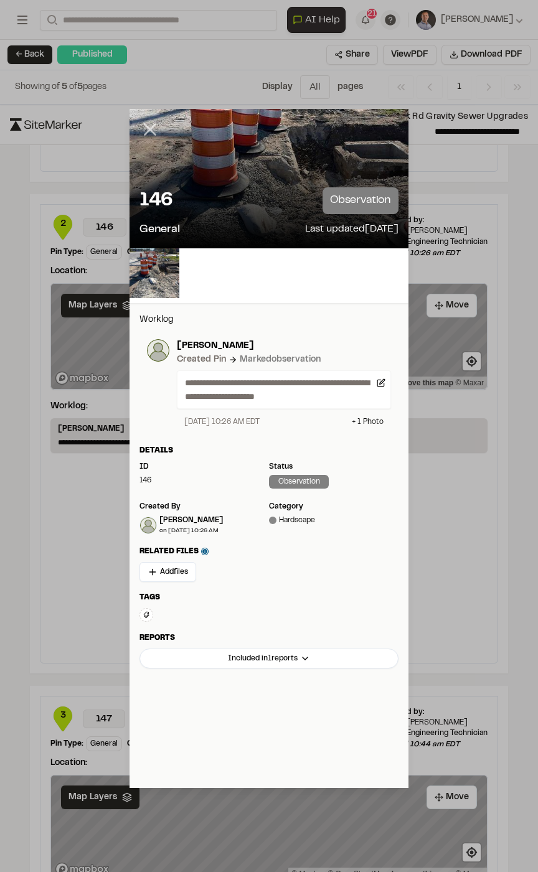
click at [151, 131] on line at bounding box center [150, 130] width 11 height 11
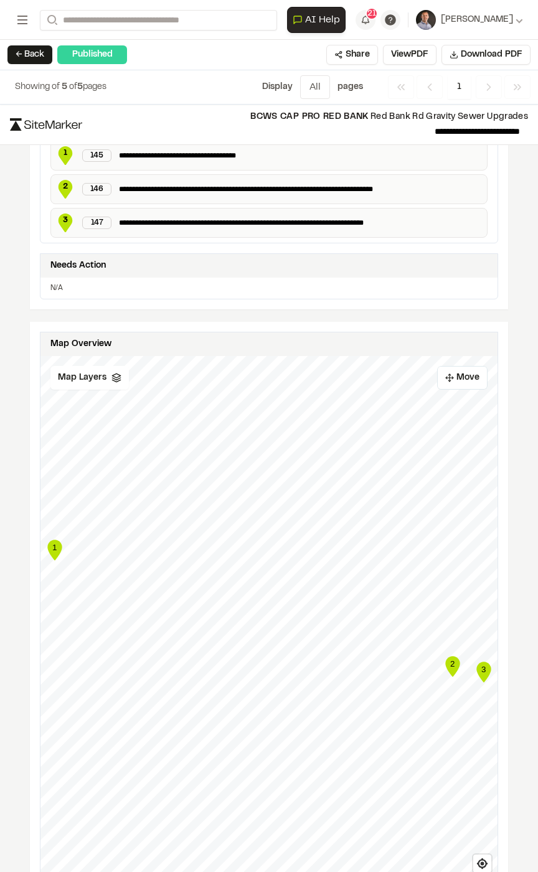
scroll to position [399, 0]
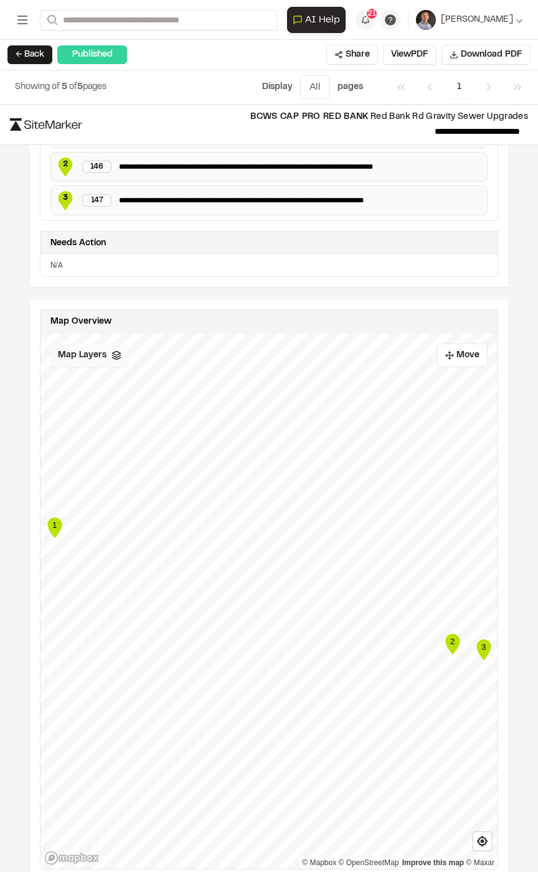
click at [67, 362] on div "Map Layers" at bounding box center [89, 356] width 78 height 24
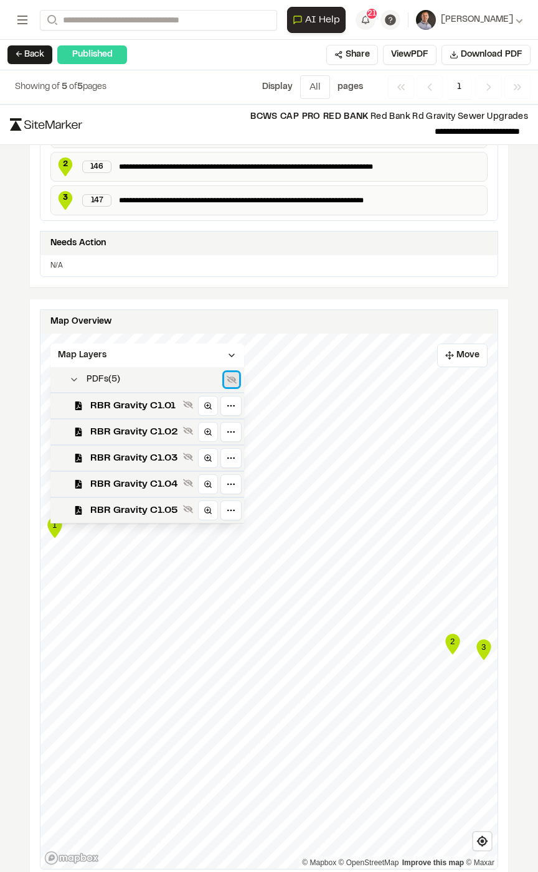
click at [230, 376] on icon at bounding box center [232, 380] width 10 height 8
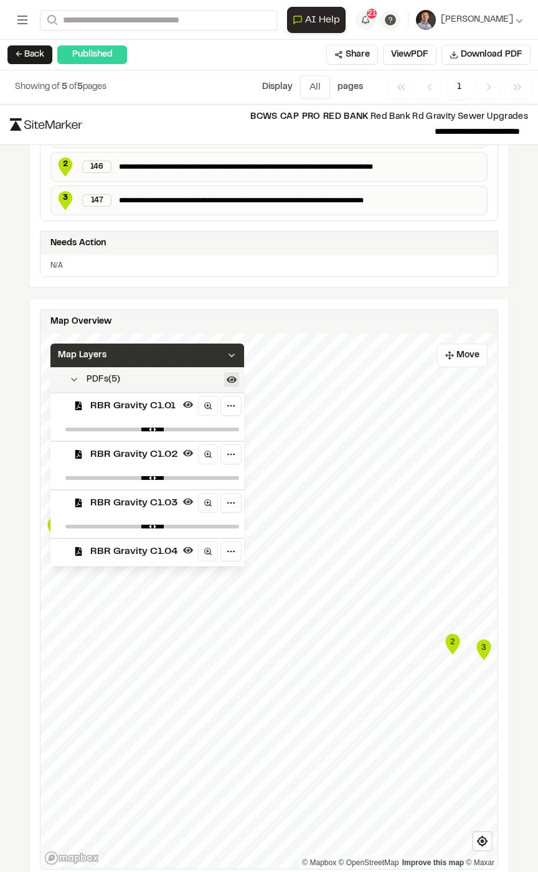
click at [197, 353] on div "Map Layers" at bounding box center [147, 356] width 194 height 24
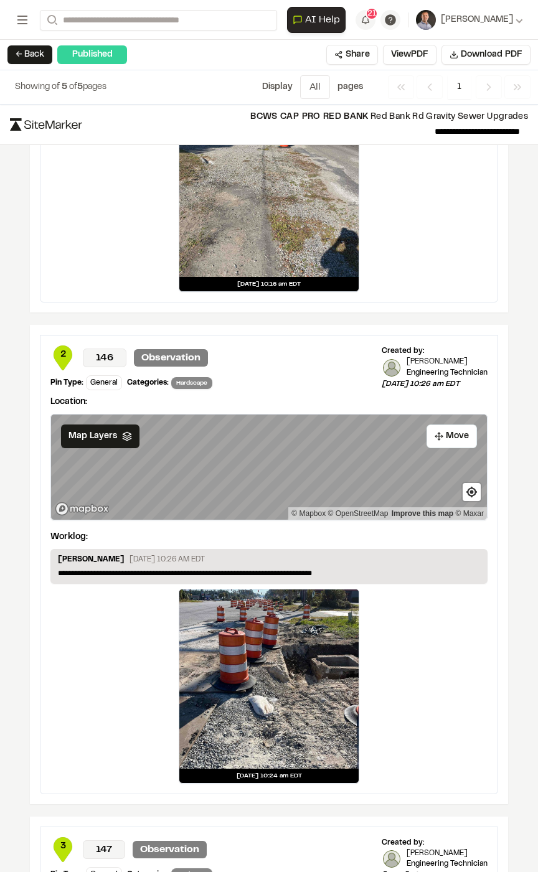
scroll to position [1544, 0]
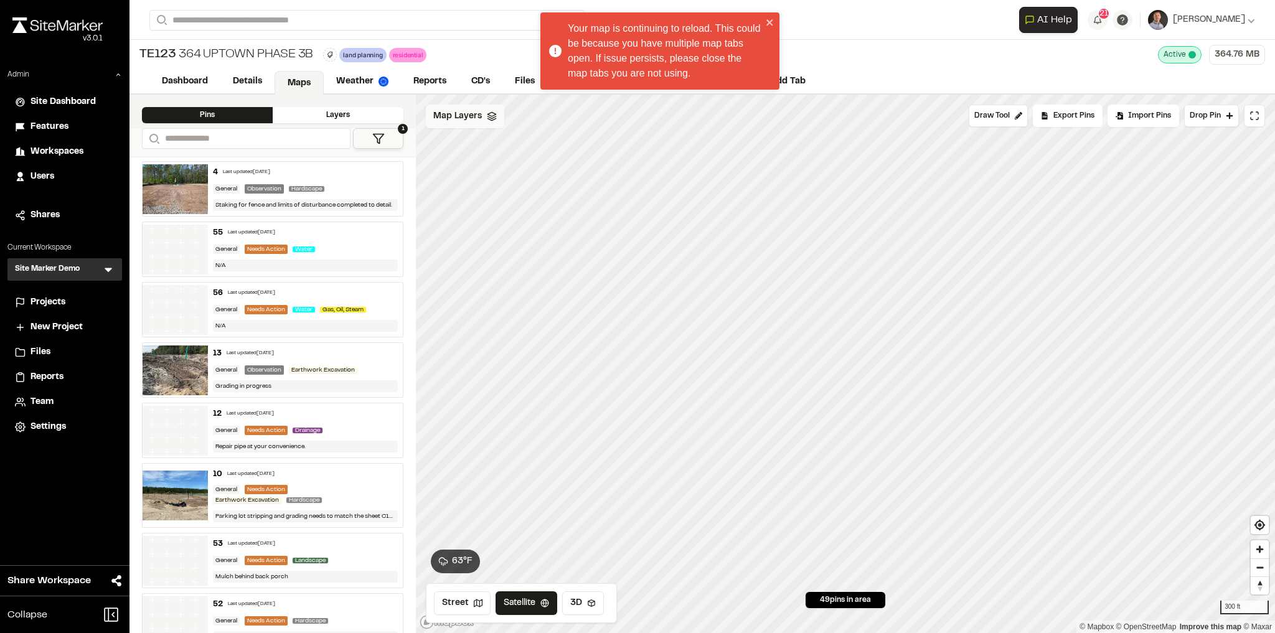
click at [443, 110] on span "Map Layers" at bounding box center [457, 117] width 49 height 14
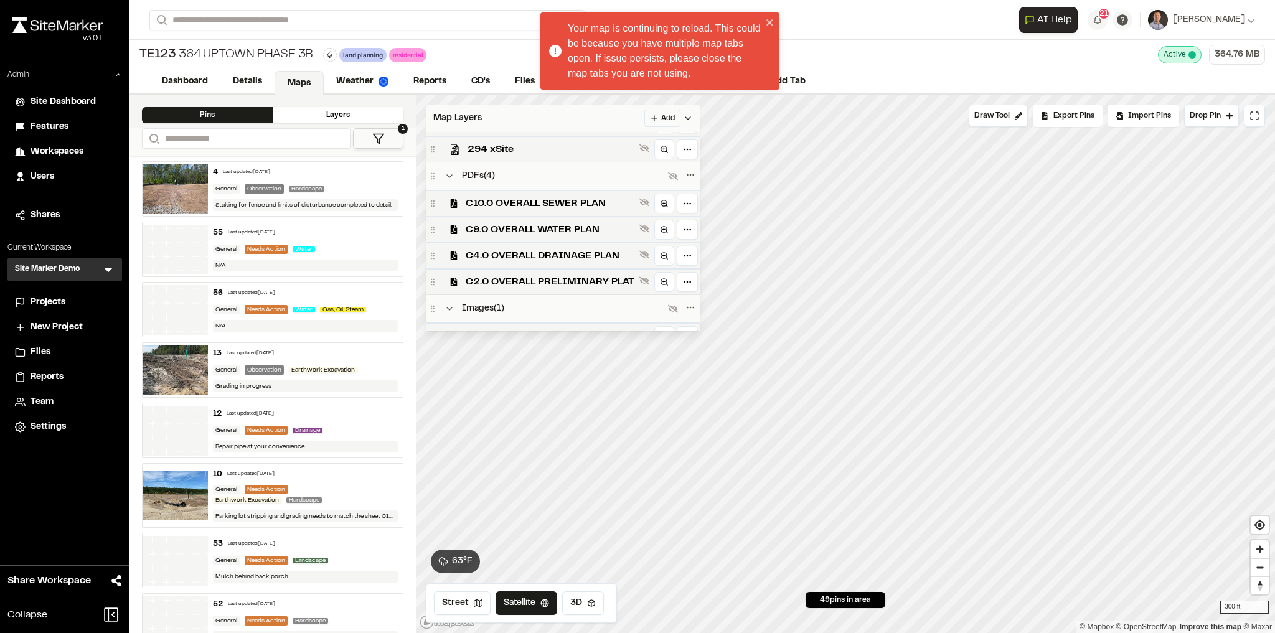
scroll to position [437, 0]
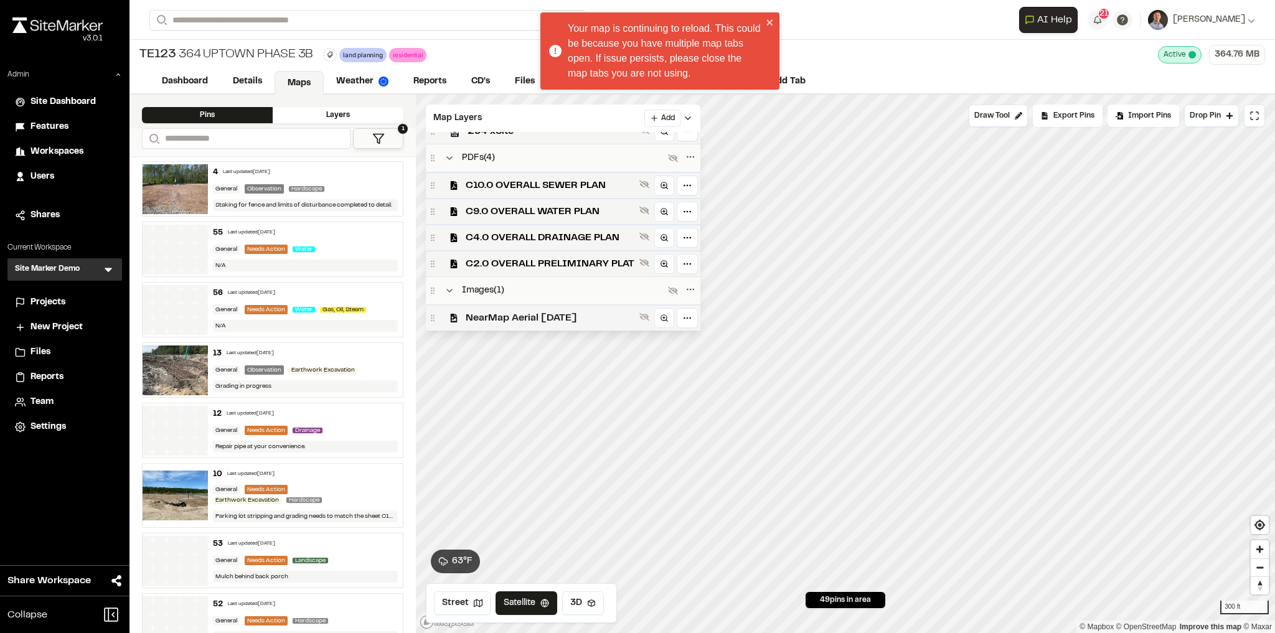
click at [508, 313] on span "NearMap Aerial [DATE]" at bounding box center [550, 318] width 169 height 15
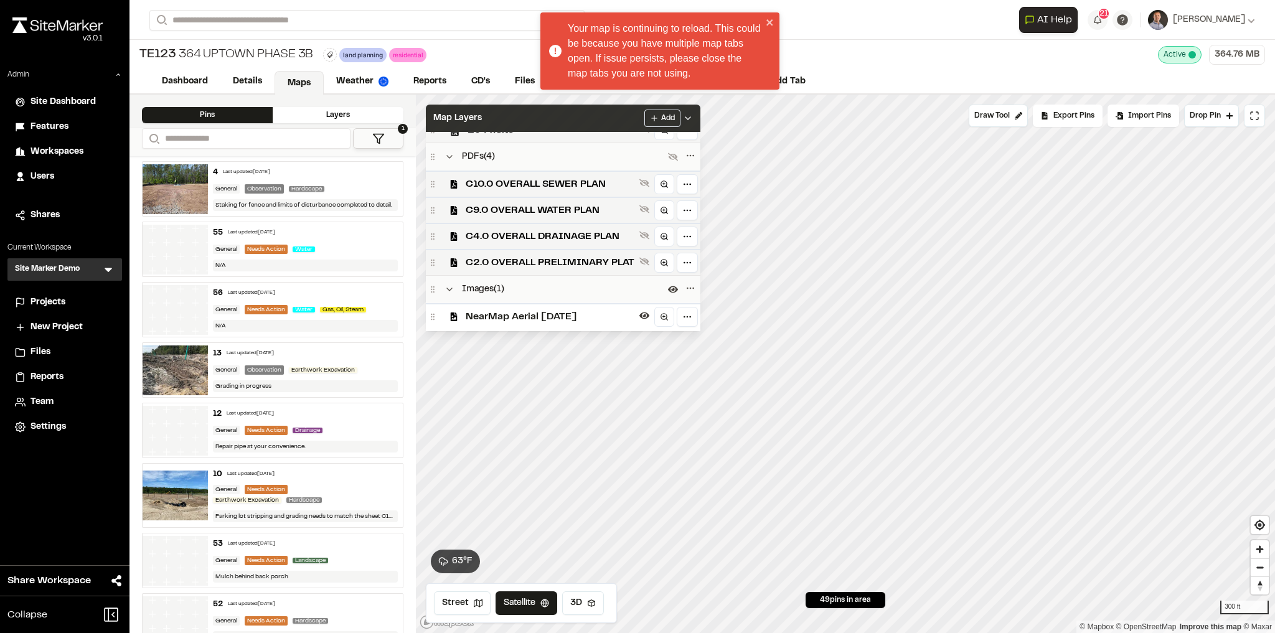
click at [525, 118] on div "Map Layers Add" at bounding box center [563, 118] width 275 height 27
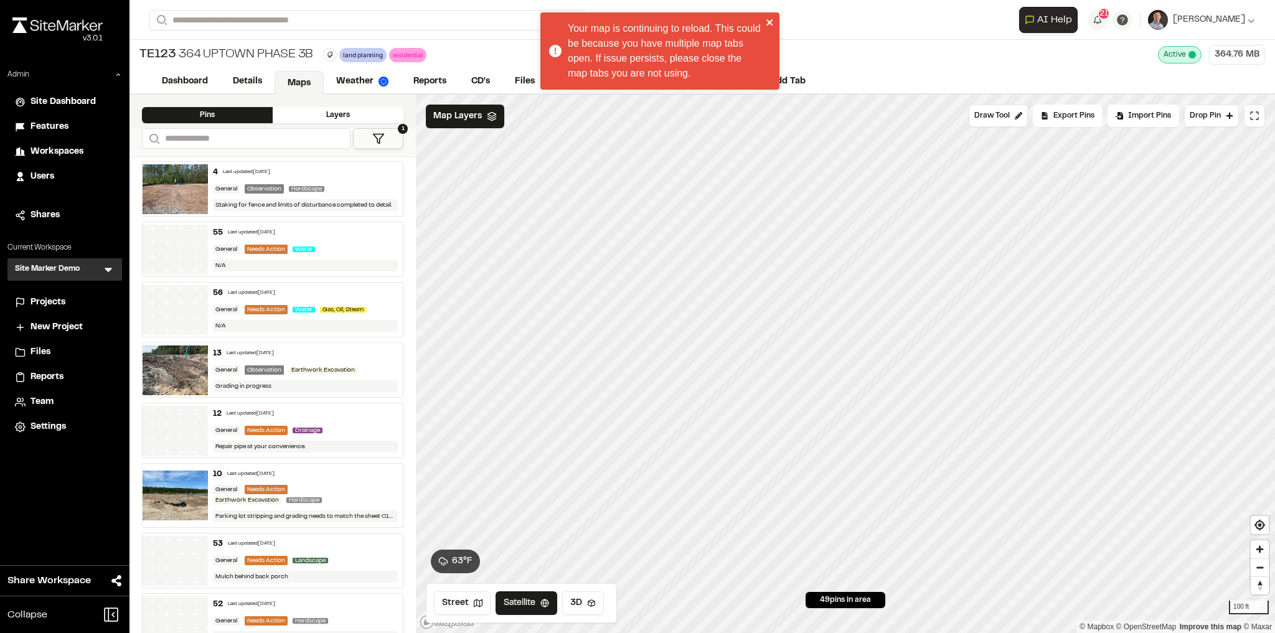
click at [769, 22] on icon "close" at bounding box center [770, 22] width 6 height 6
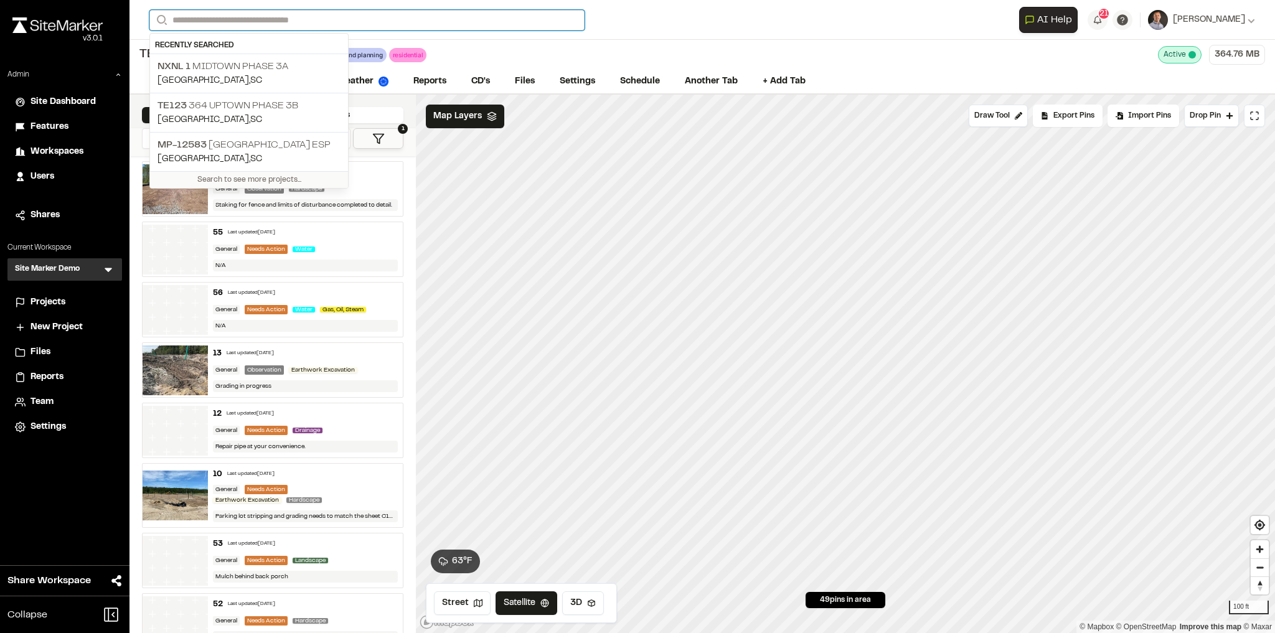
click at [460, 17] on input "Search" at bounding box center [366, 20] width 435 height 21
click at [326, 142] on p "MP-[GEOGRAPHIC_DATA] ESP" at bounding box center [249, 145] width 183 height 15
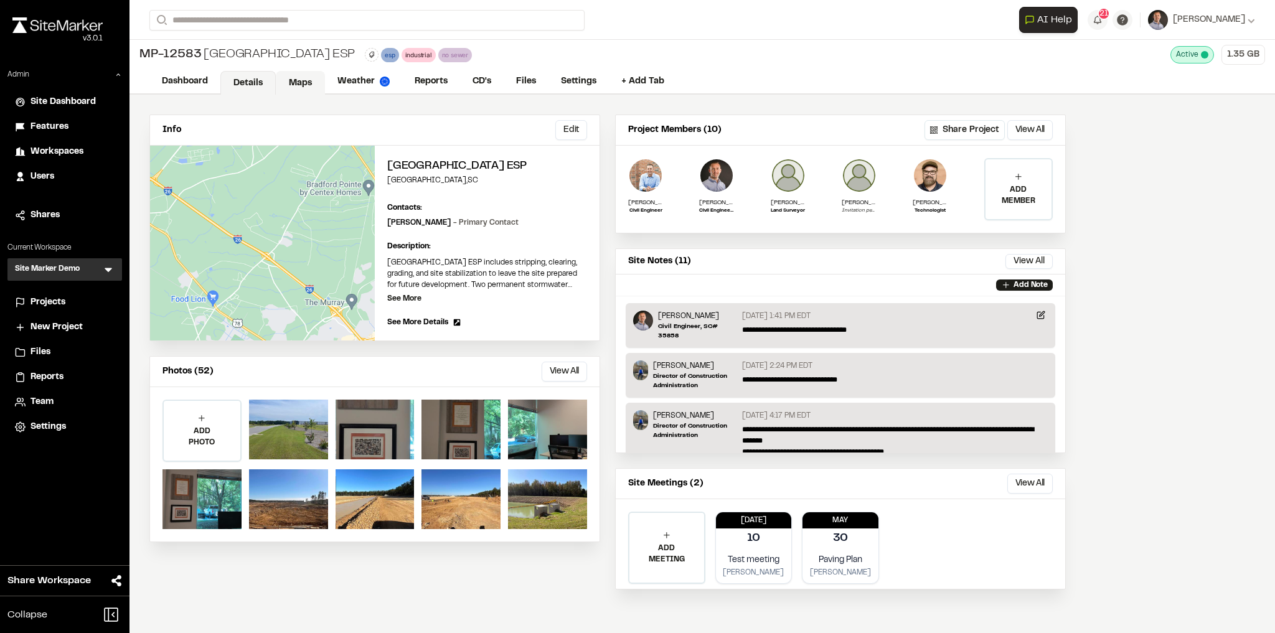
click at [295, 92] on link "Maps" at bounding box center [300, 83] width 49 height 24
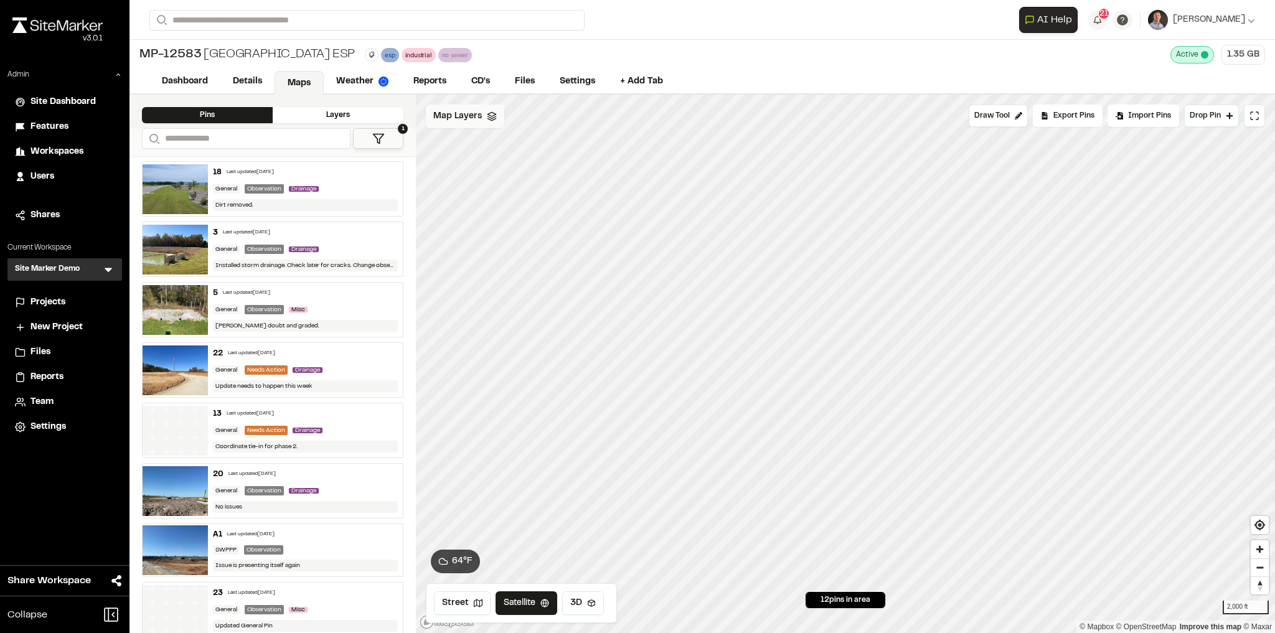
click at [465, 118] on span "Map Layers" at bounding box center [457, 117] width 49 height 14
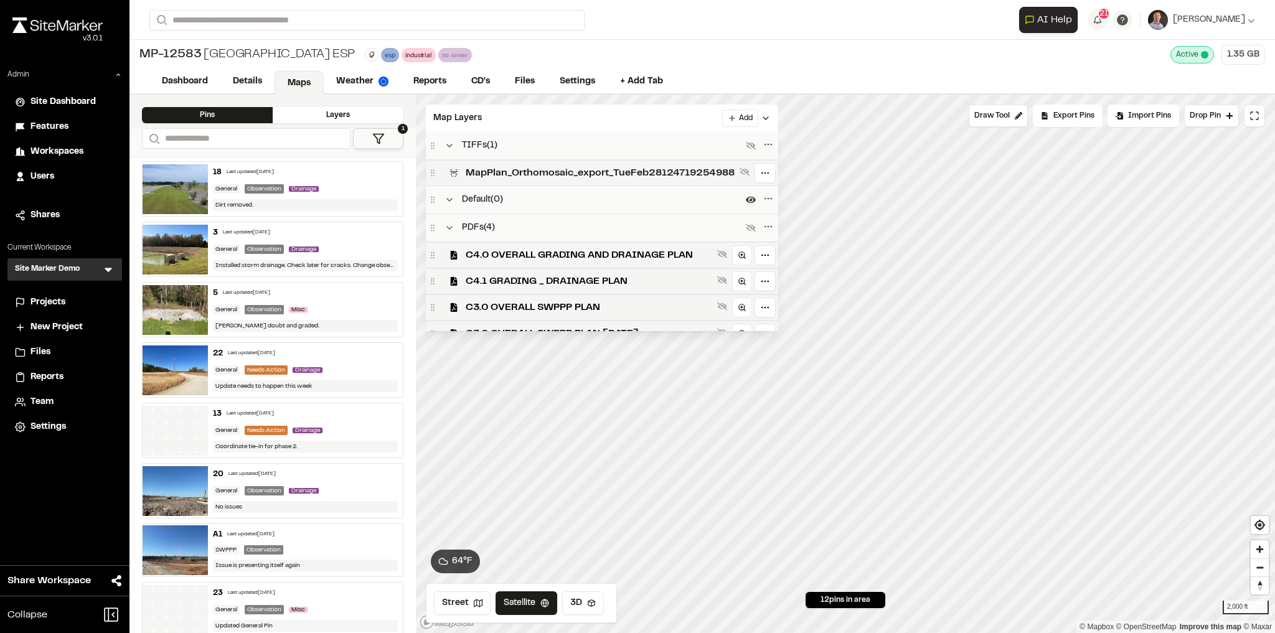
click at [526, 175] on span "MapPlan_Orthomosaic_export_TueFeb28124719254988" at bounding box center [600, 173] width 269 height 15
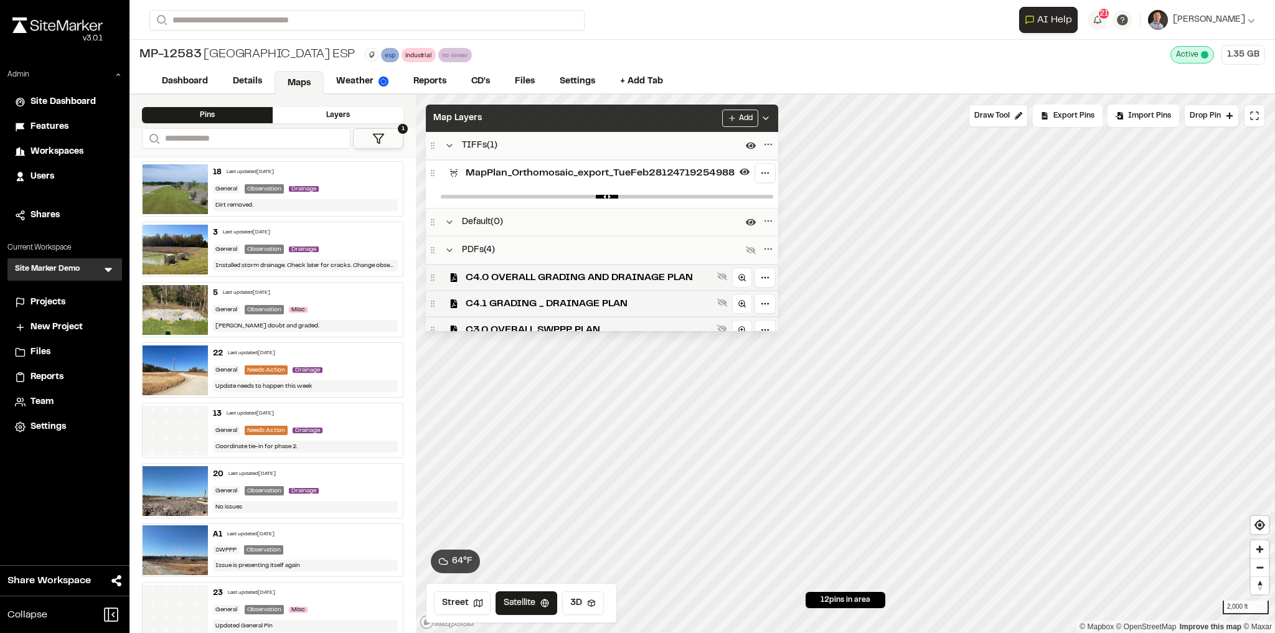
click at [542, 118] on div "Map Layers Add" at bounding box center [602, 118] width 352 height 27
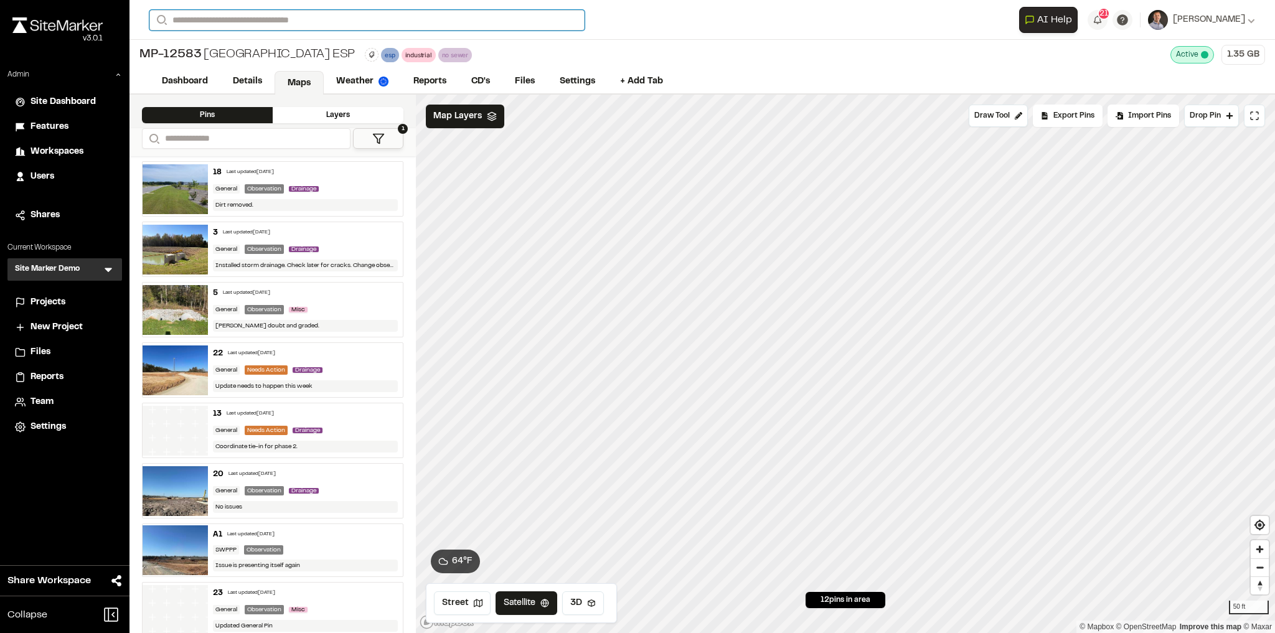
click at [266, 21] on input "Search" at bounding box center [366, 20] width 435 height 21
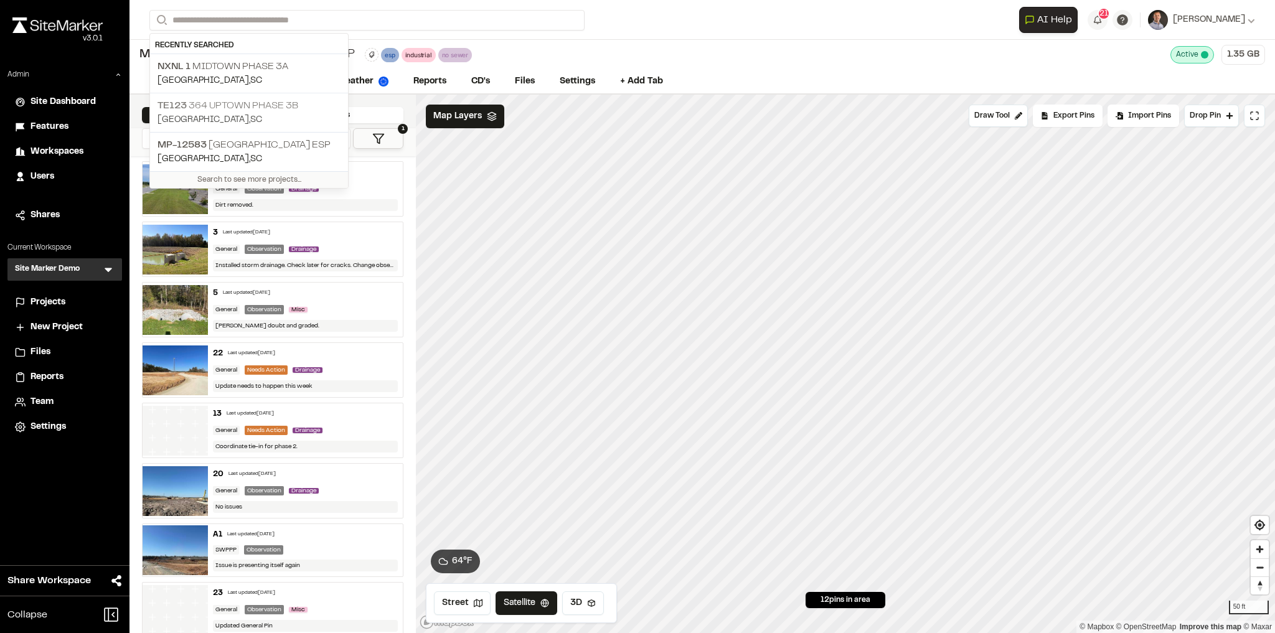
click at [293, 104] on p "TE123 364 Uptown Phase 3B" at bounding box center [249, 105] width 183 height 15
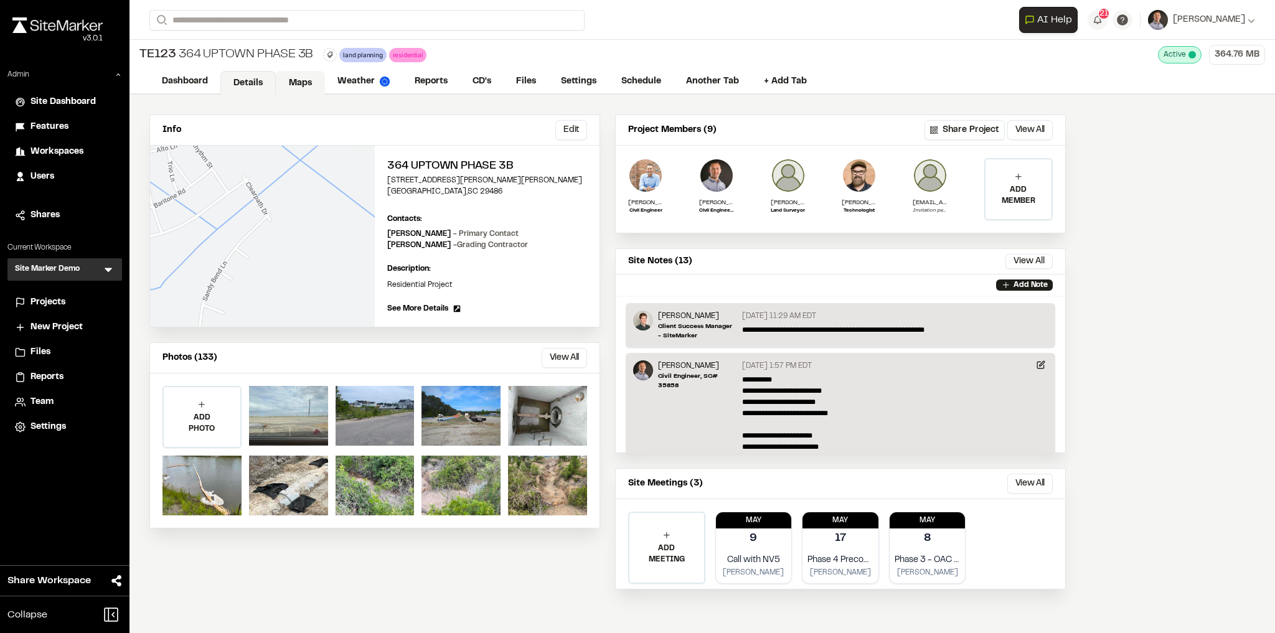
click at [314, 75] on link "Maps" at bounding box center [300, 83] width 49 height 24
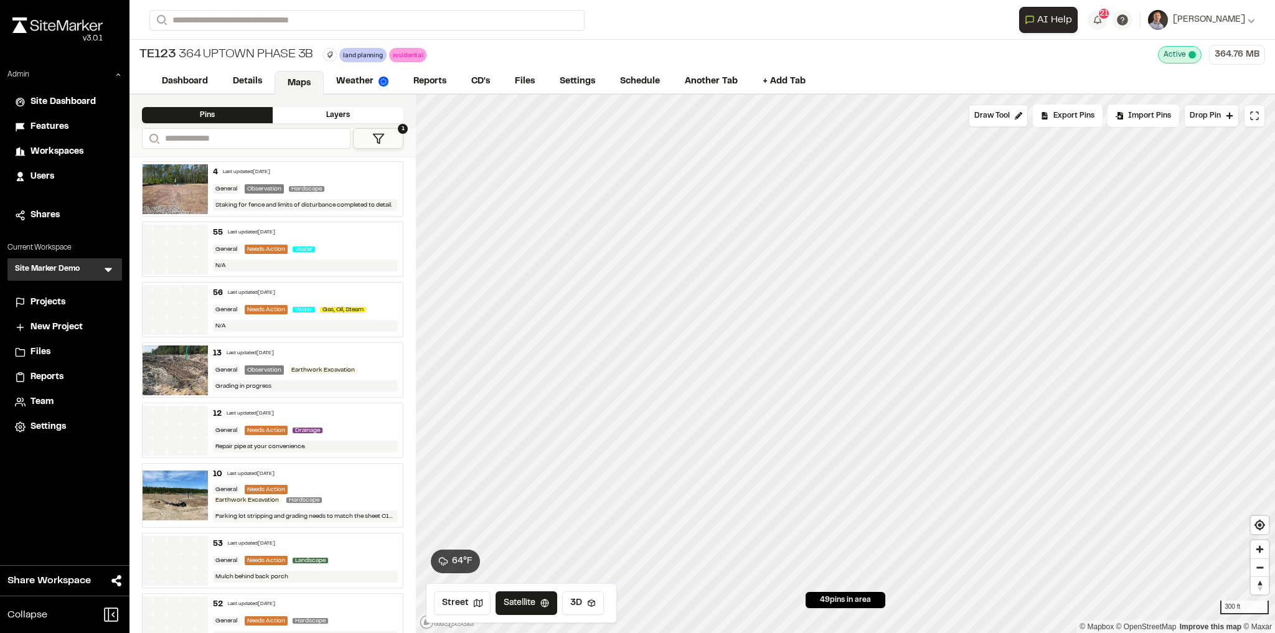
click at [382, 134] on polygon at bounding box center [378, 138] width 11 height 9
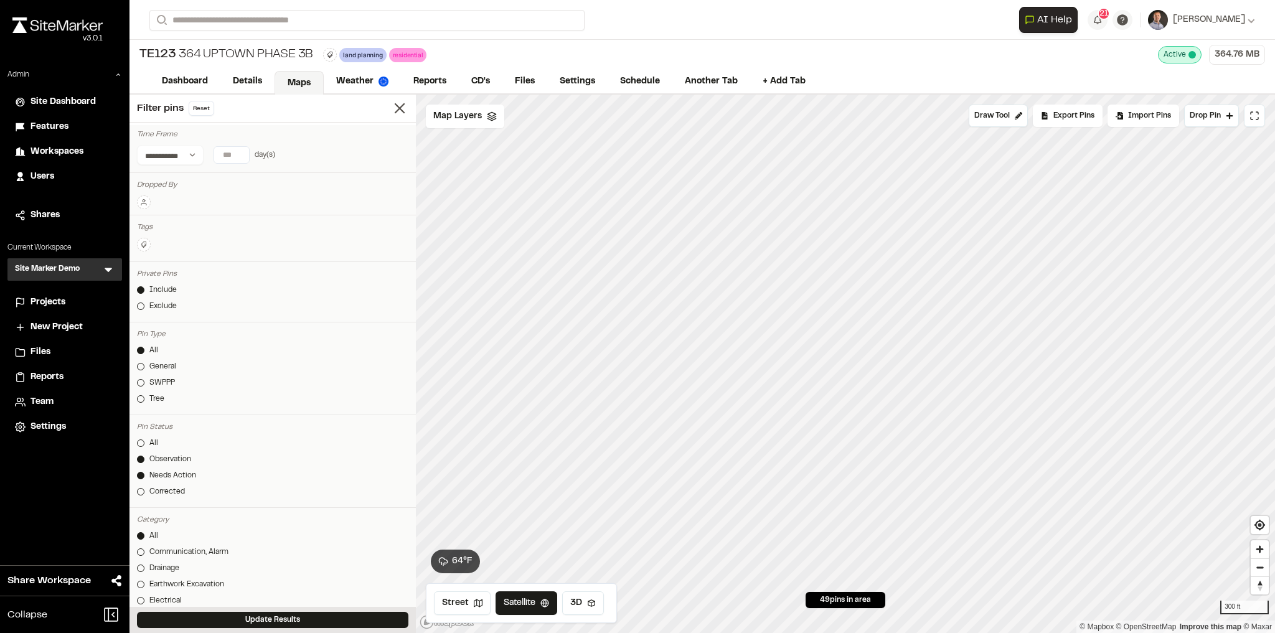
drag, startPoint x: 163, startPoint y: 486, endPoint x: 178, endPoint y: 501, distance: 21.6
click at [163, 488] on div "Corrected" at bounding box center [166, 491] width 35 height 11
click at [279, 620] on button "Update Results" at bounding box center [273, 620] width 272 height 16
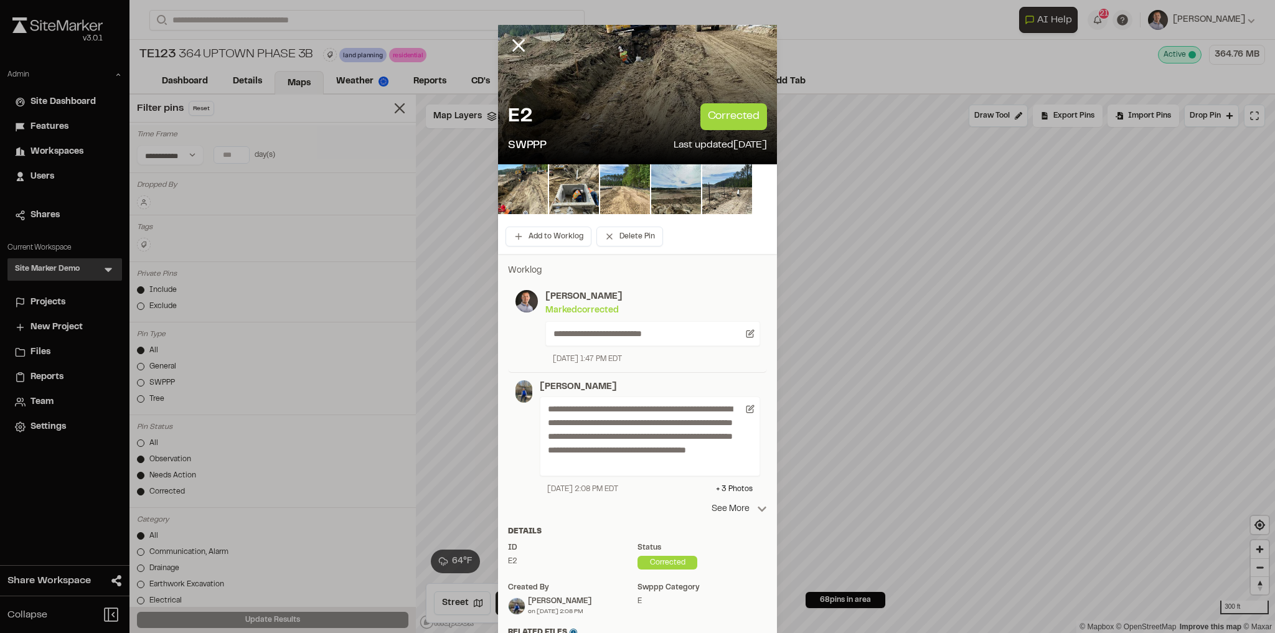
click at [742, 507] on p "See More" at bounding box center [739, 510] width 55 height 14
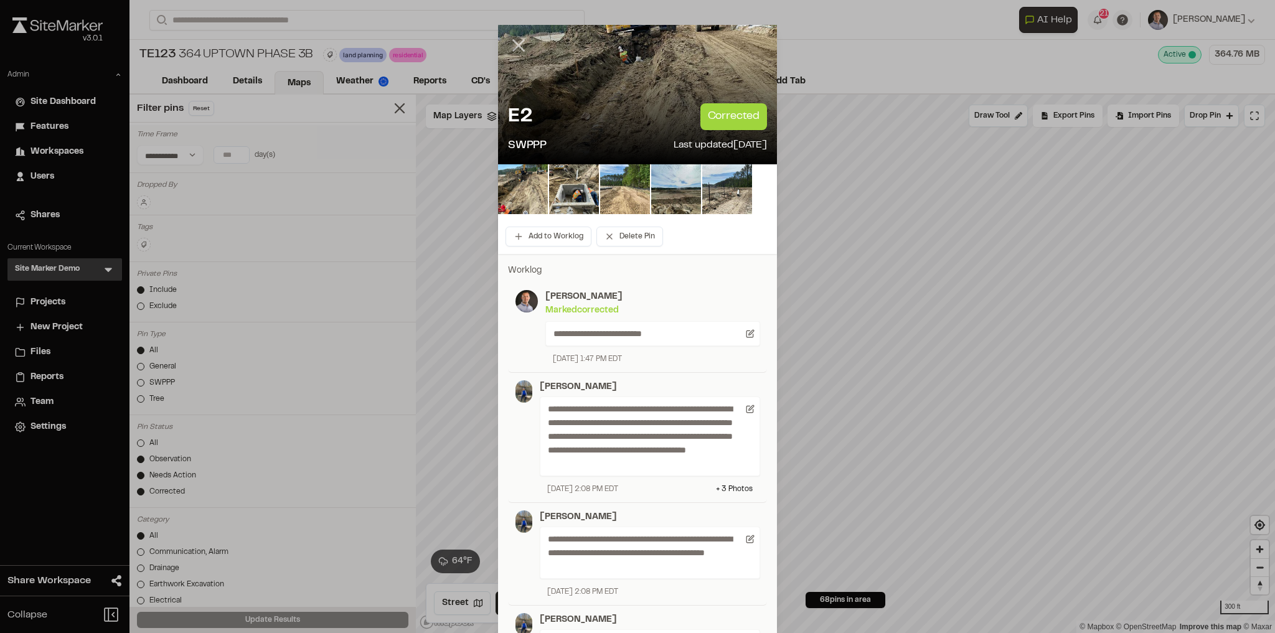
click at [514, 44] on line at bounding box center [519, 45] width 11 height 11
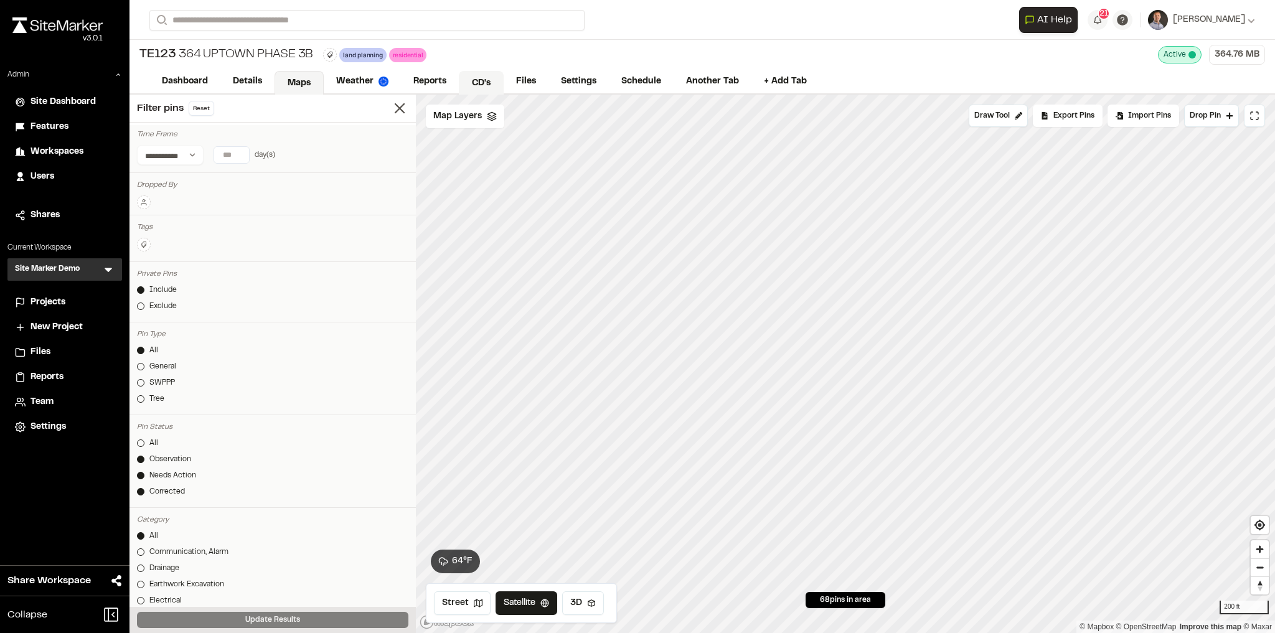
click at [486, 87] on link "CD's" at bounding box center [481, 83] width 45 height 24
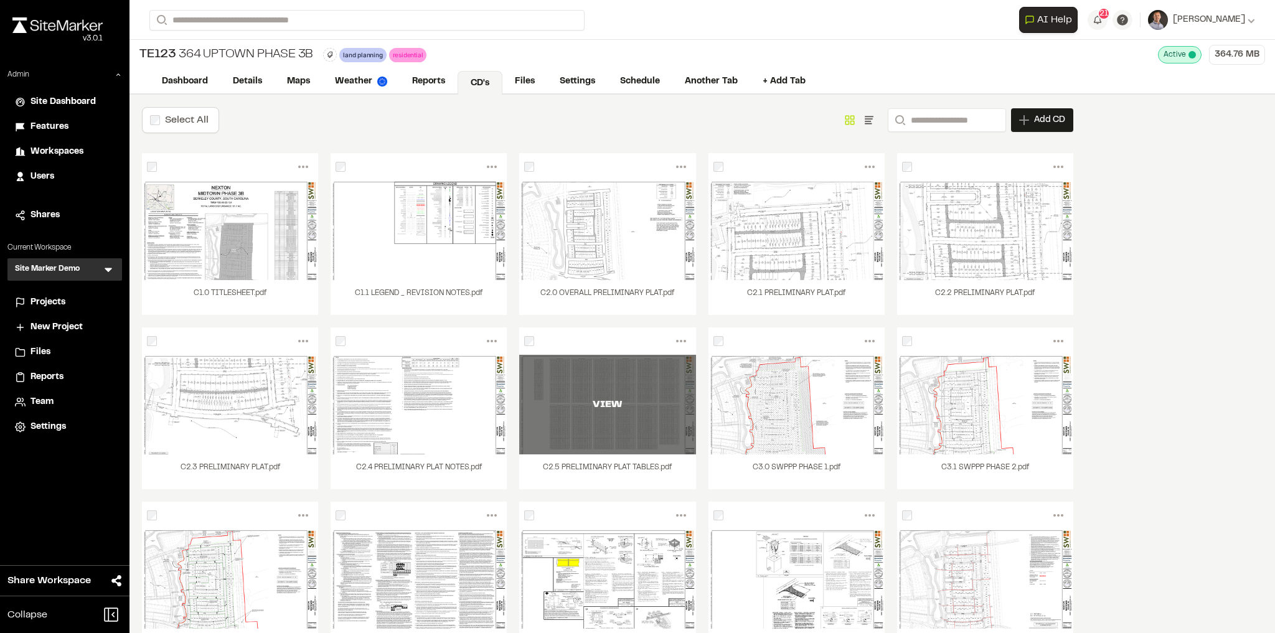
click at [640, 427] on div "VIEW" at bounding box center [607, 405] width 176 height 100
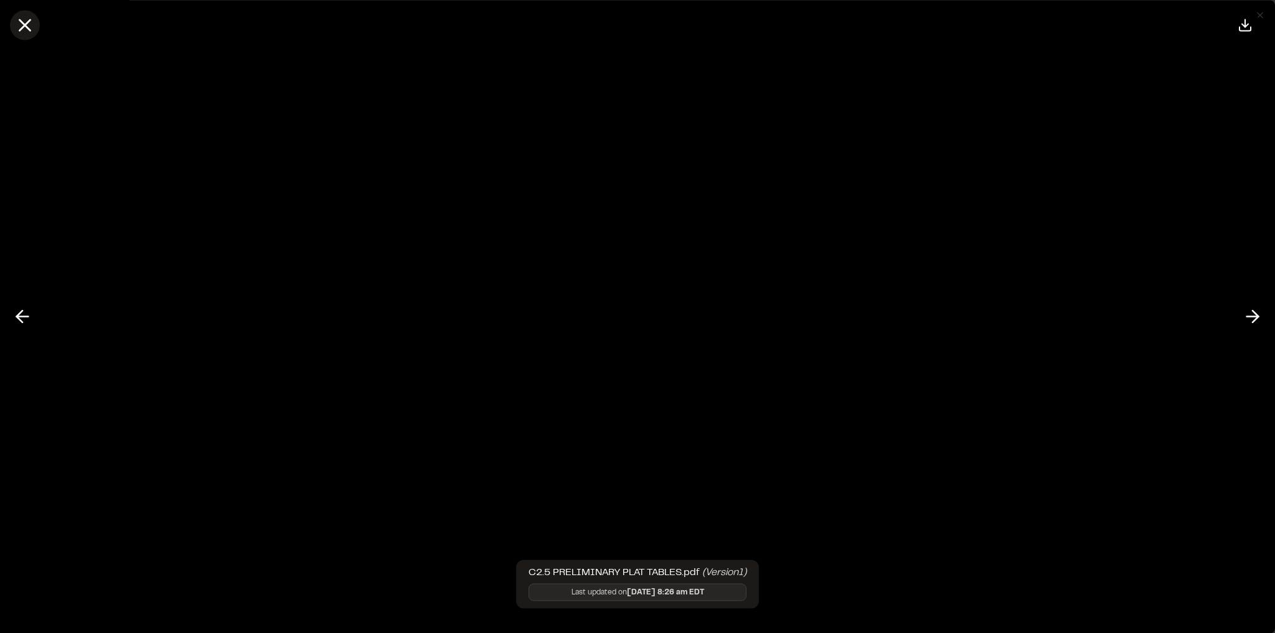
click at [26, 29] on icon at bounding box center [24, 24] width 21 height 21
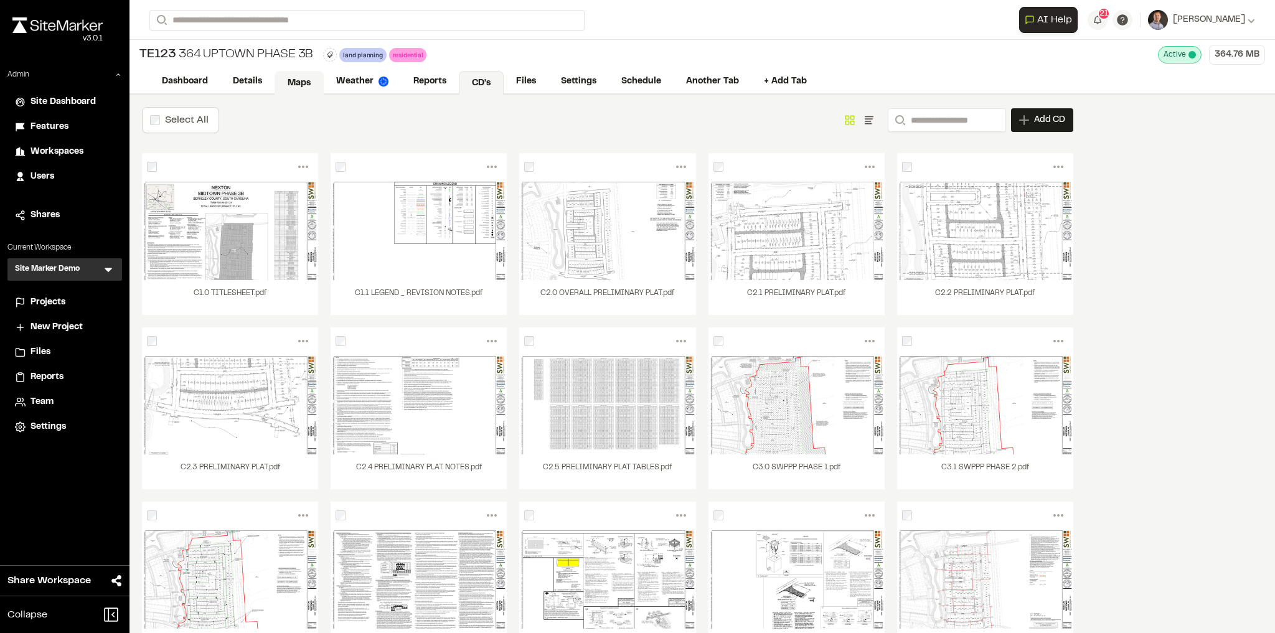
click at [305, 83] on link "Maps" at bounding box center [299, 83] width 49 height 24
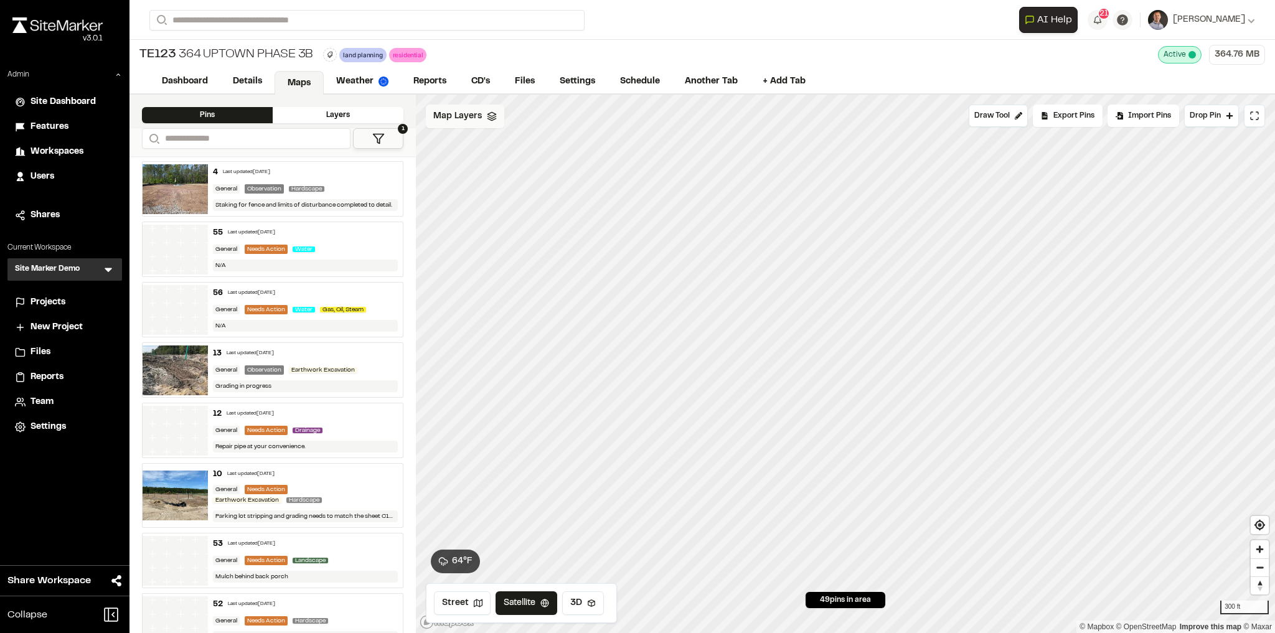
click at [470, 118] on span "Map Layers" at bounding box center [457, 117] width 49 height 14
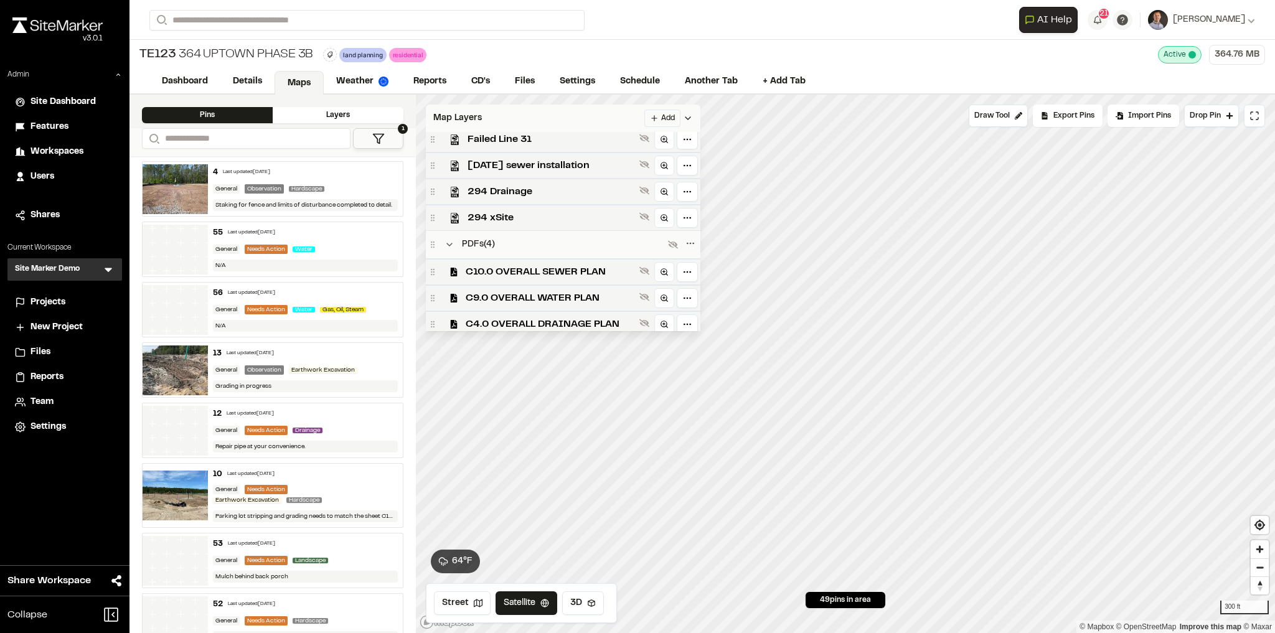
scroll to position [437, 0]
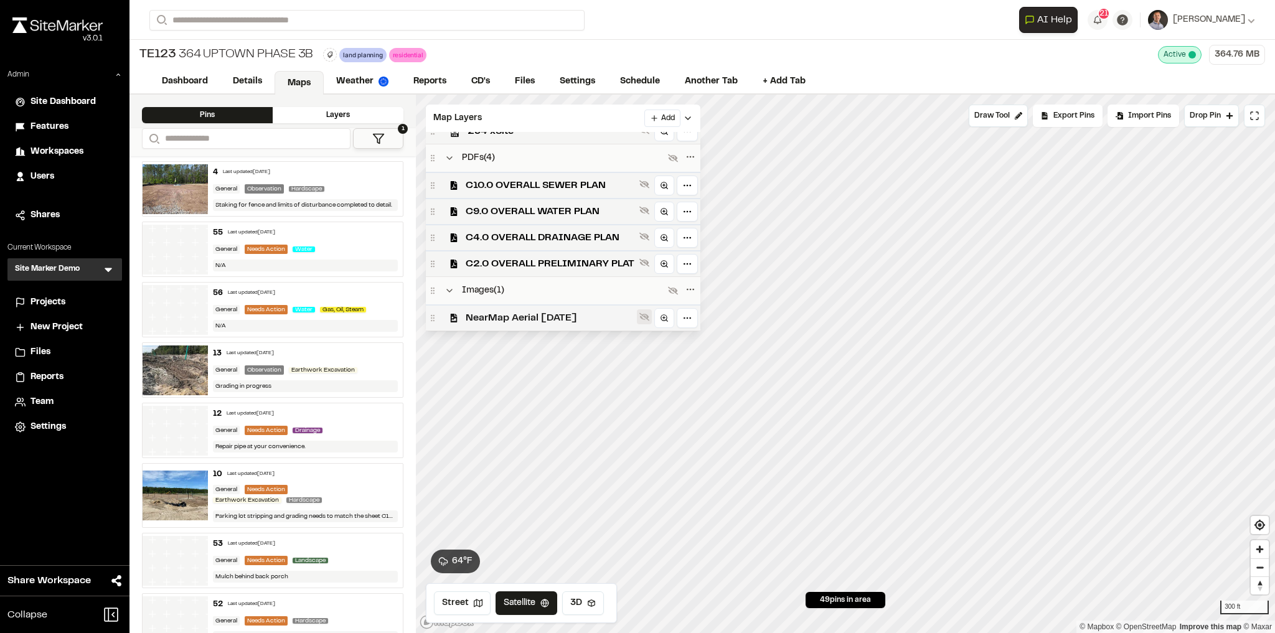
click at [646, 318] on icon at bounding box center [645, 317] width 10 height 8
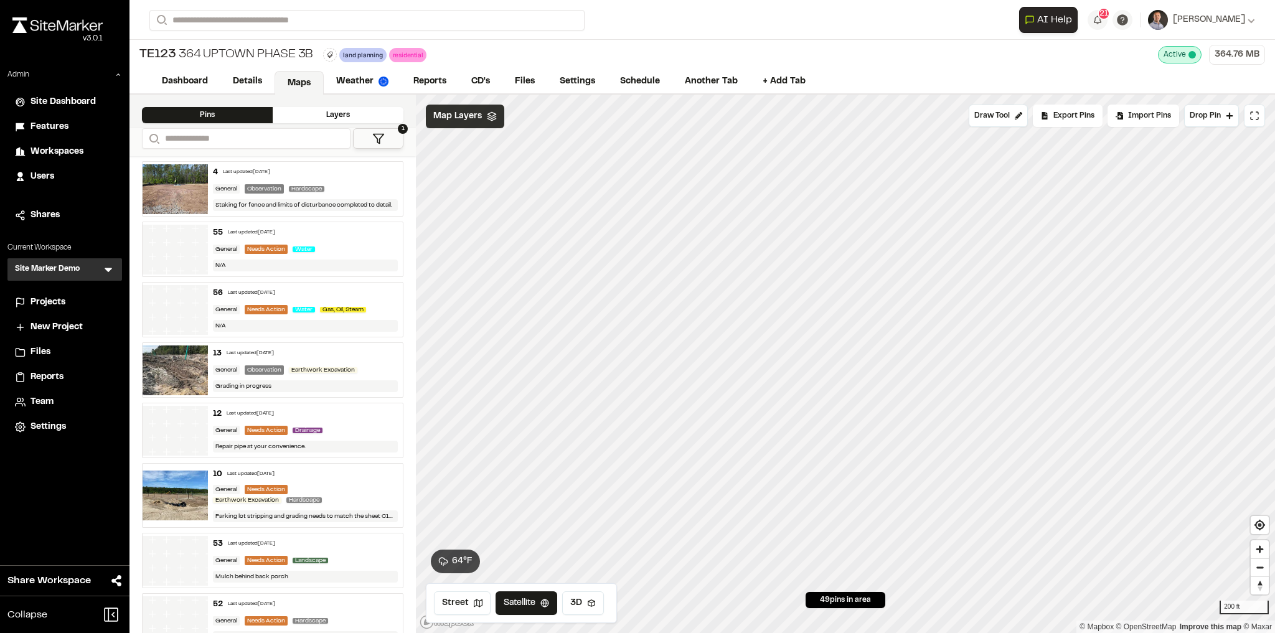
click at [448, 115] on span "Map Layers" at bounding box center [457, 117] width 49 height 14
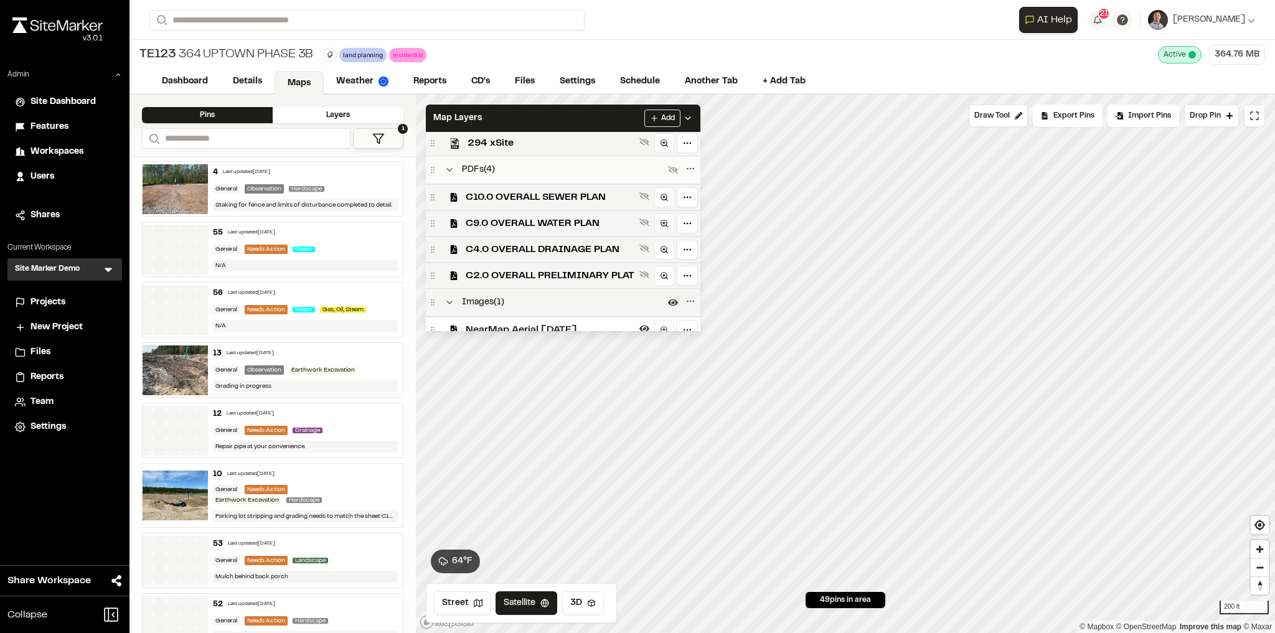
scroll to position [460, 0]
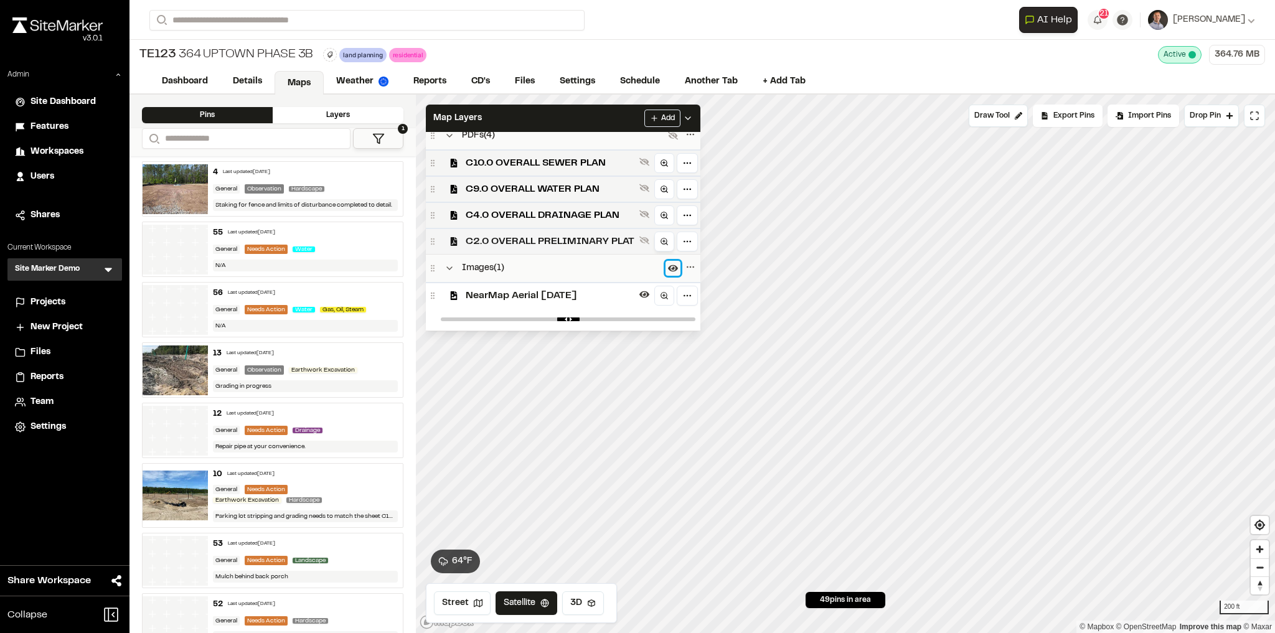
click at [669, 268] on icon at bounding box center [673, 268] width 10 height 10
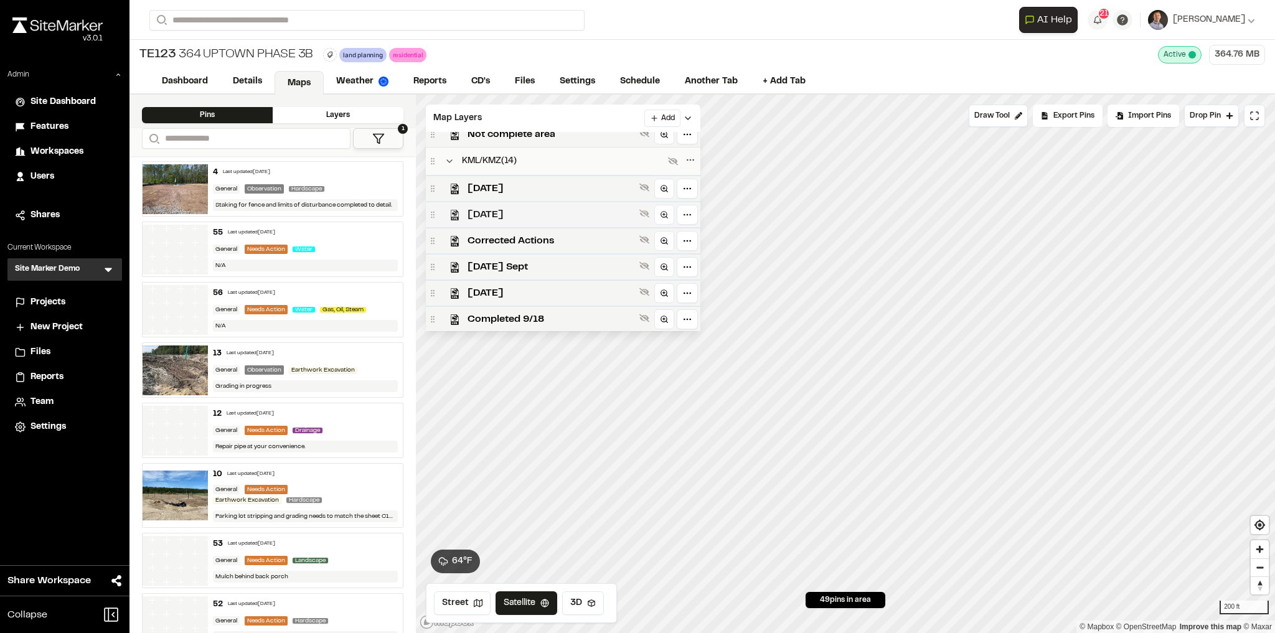
scroll to position [0, 0]
